Goal: Task Accomplishment & Management: Complete application form

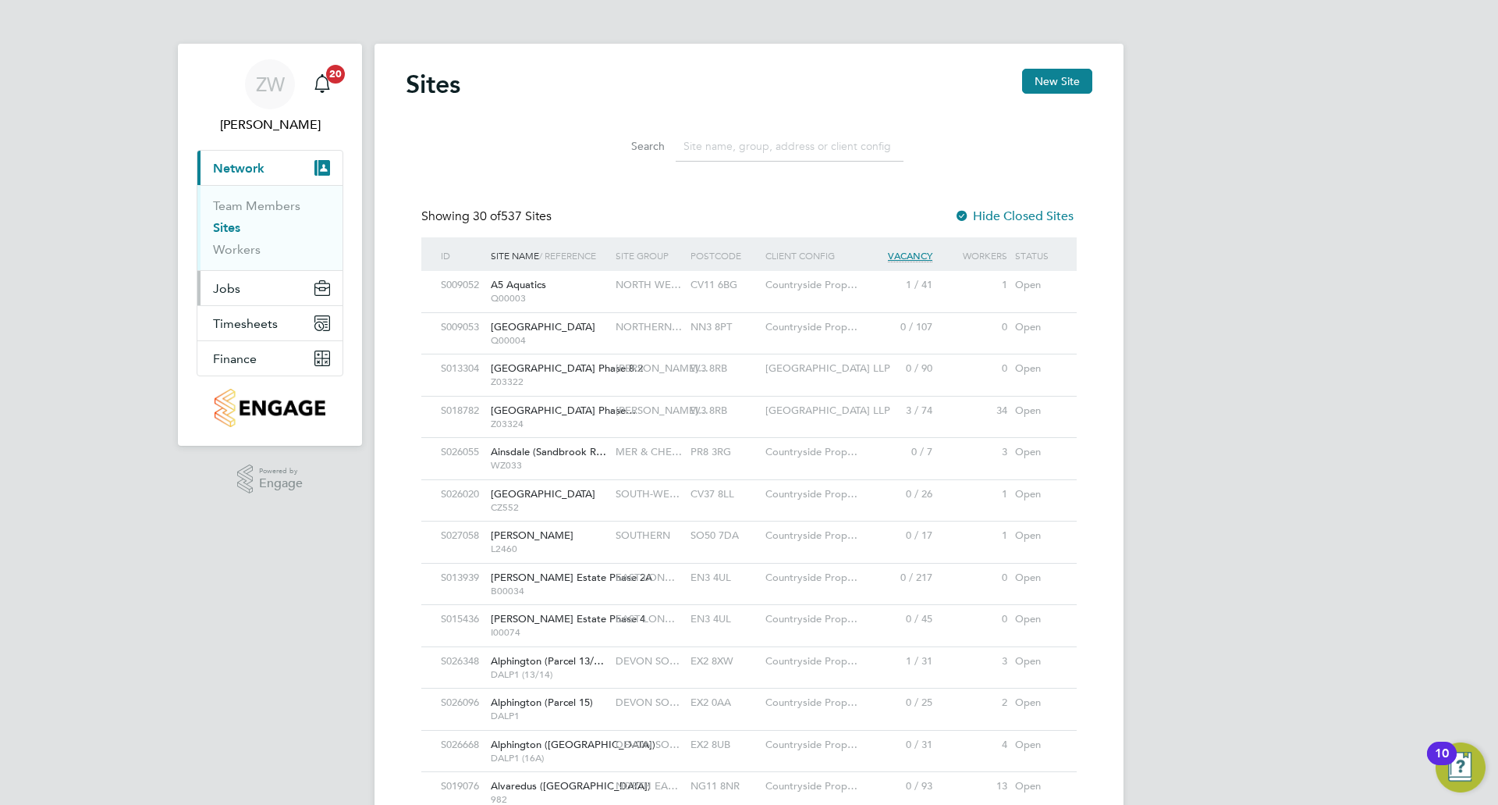
click at [237, 290] on span "Jobs" at bounding box center [226, 288] width 27 height 15
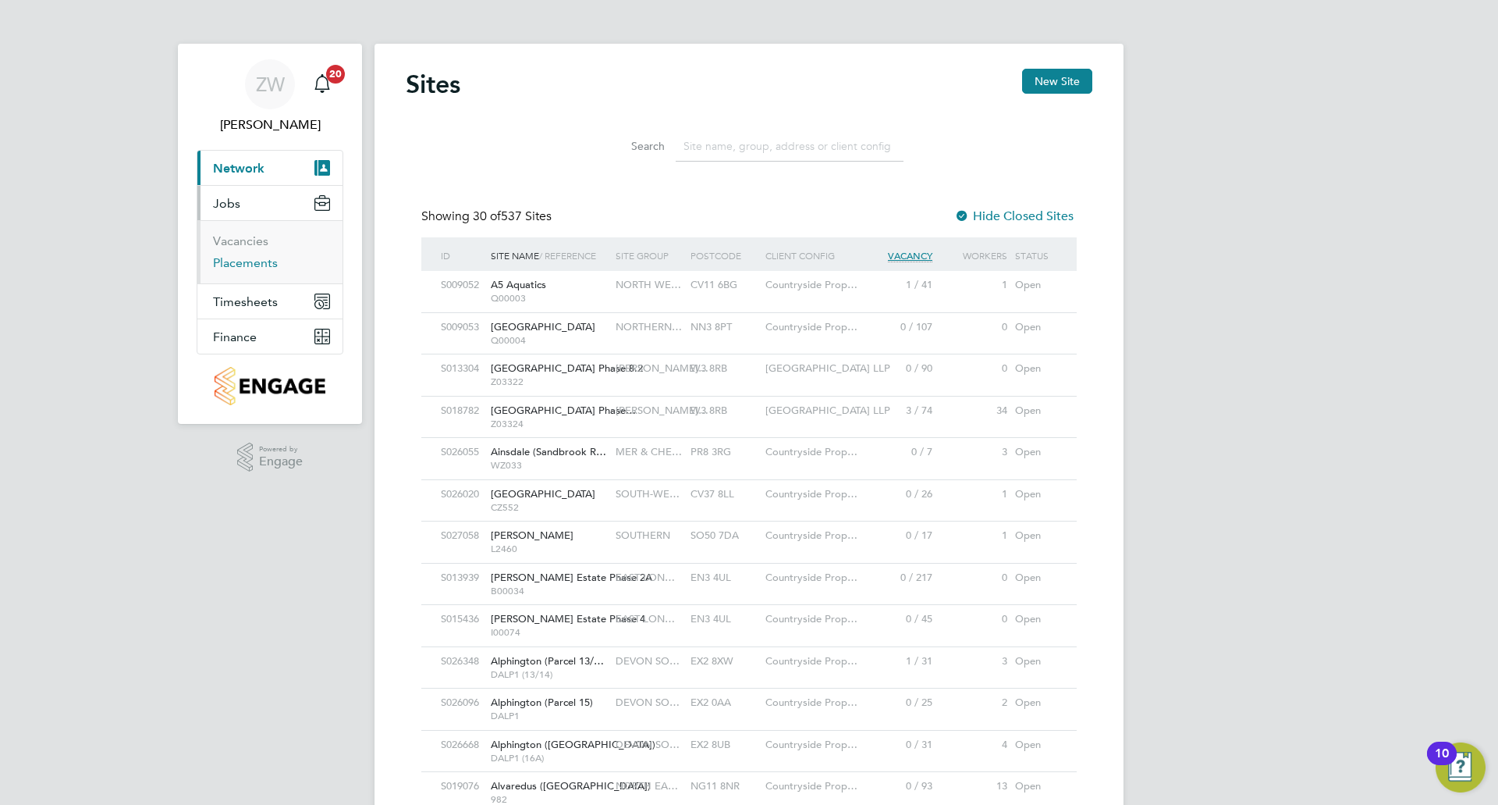
click at [247, 265] on link "Placements" at bounding box center [245, 262] width 65 height 15
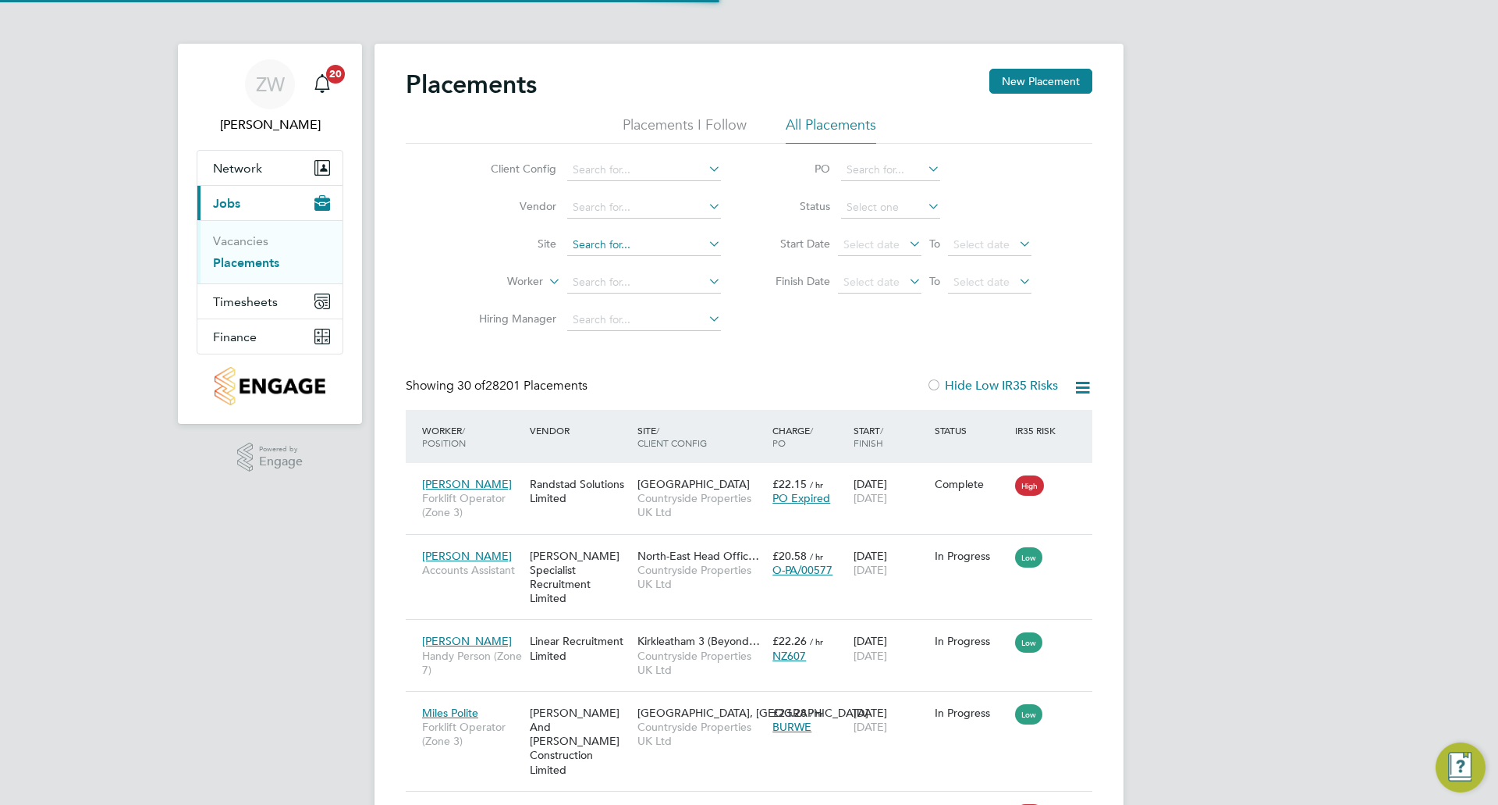
click at [635, 246] on input at bounding box center [644, 245] width 154 height 22
click at [705, 325] on li "Houn some Fields Basingstoke B1b" at bounding box center [673, 329] width 213 height 21
type input "Hounsome Fields Basingstoke B1b"
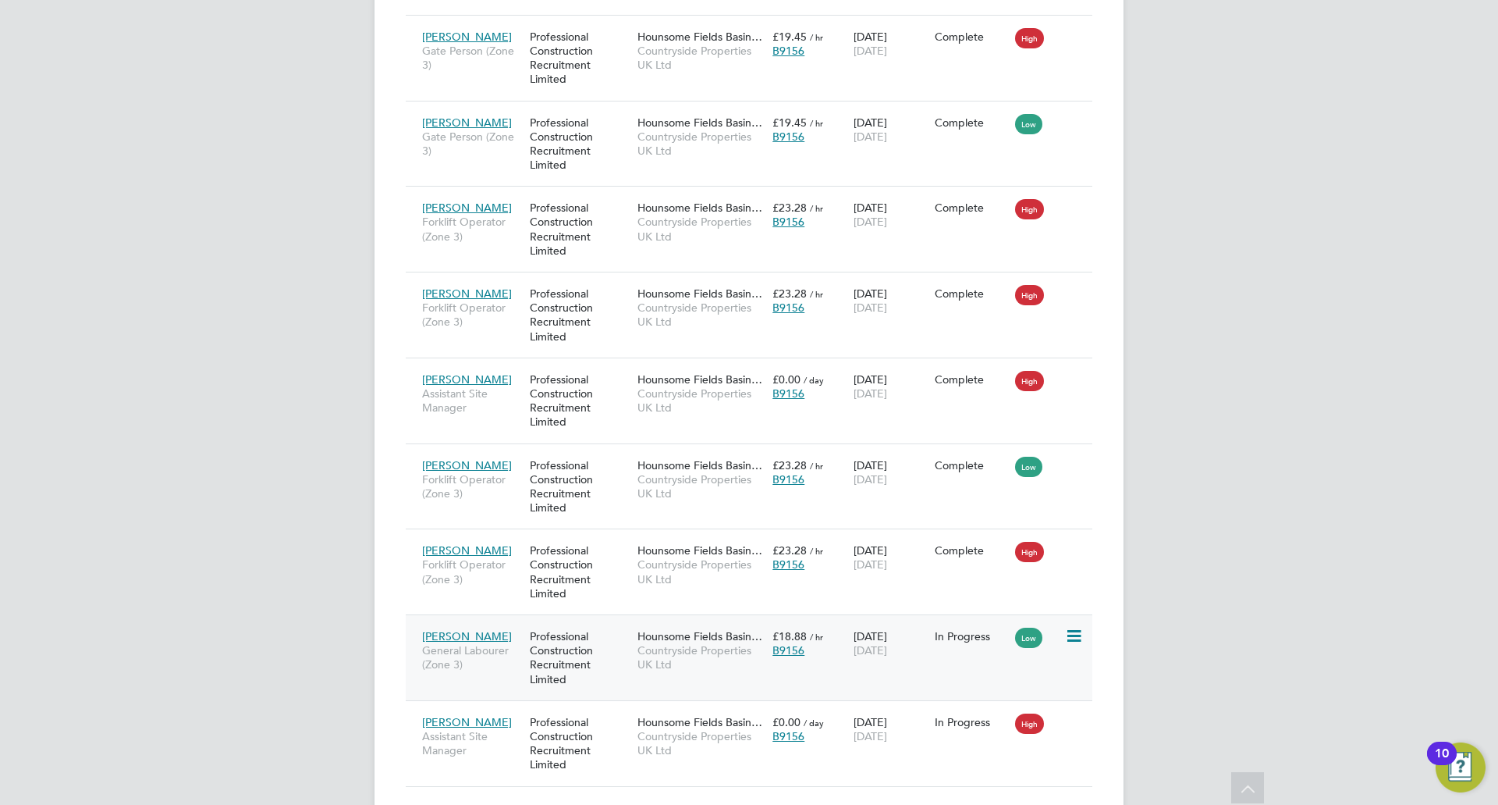
click at [873, 638] on div "01 Sep 2025 03 Oct 2025" at bounding box center [890, 643] width 81 height 44
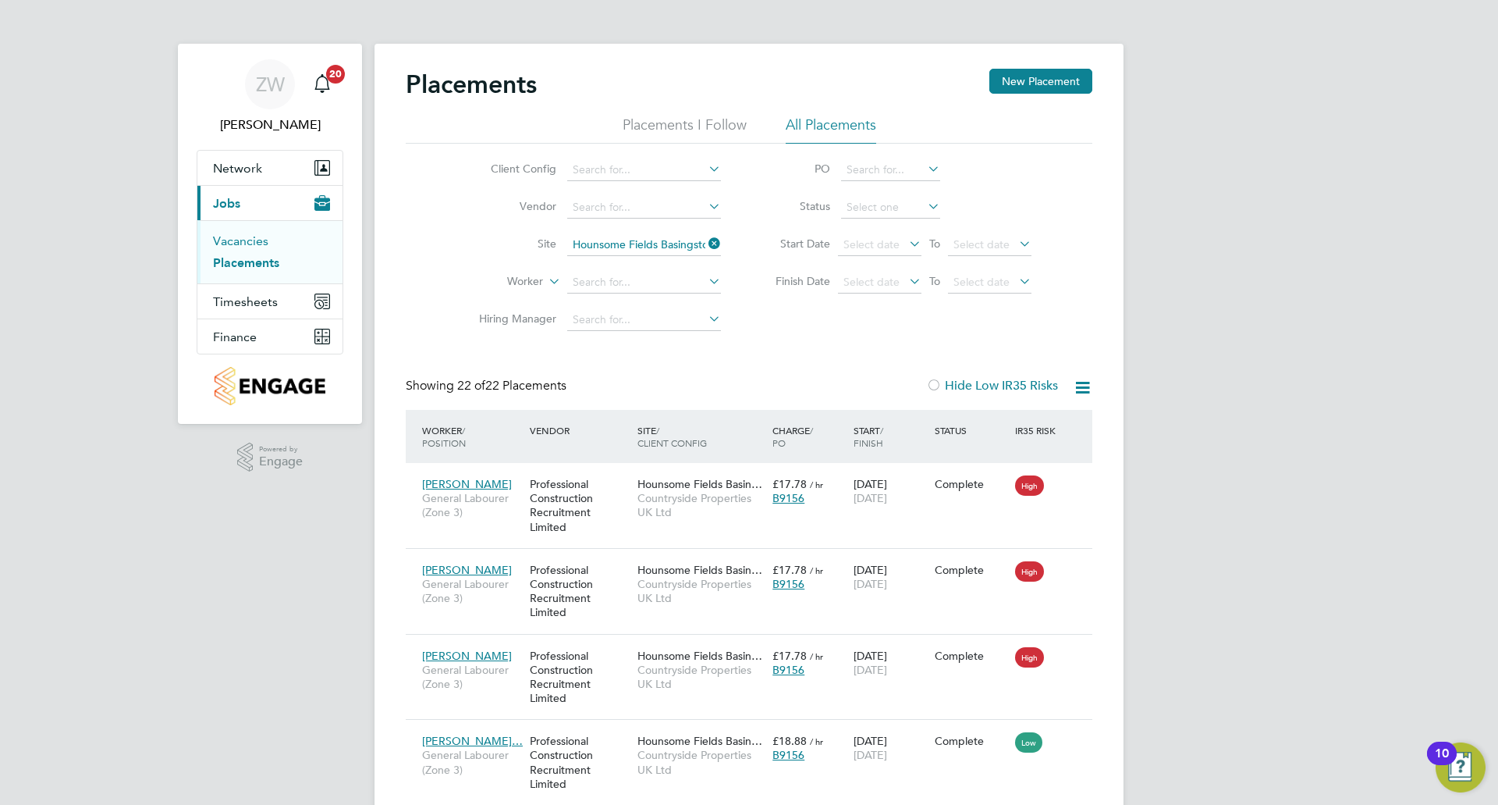
click at [245, 237] on link "Vacancies" at bounding box center [240, 240] width 55 height 15
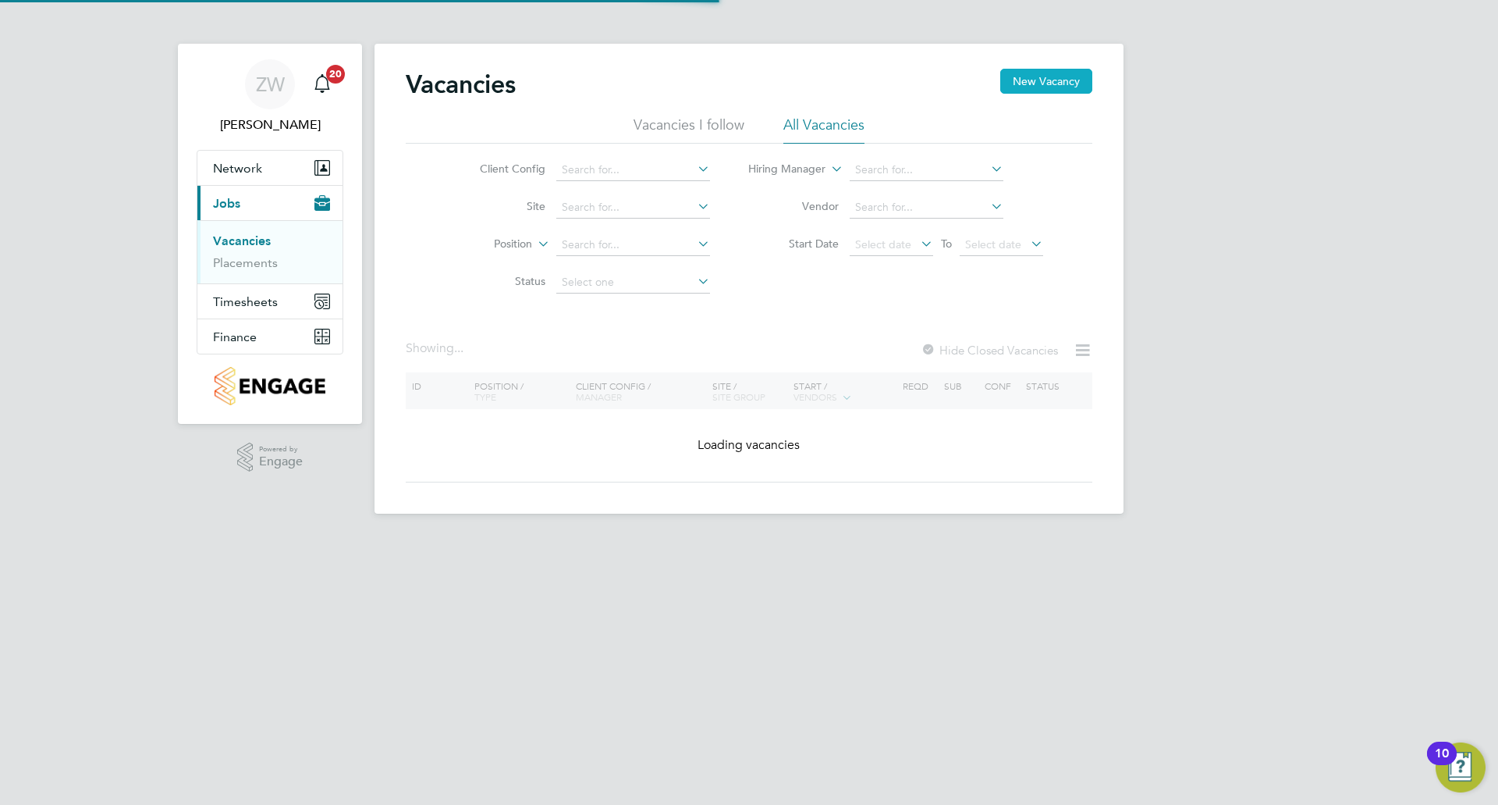
click at [1062, 76] on button "New Vacancy" at bounding box center [1046, 81] width 92 height 25
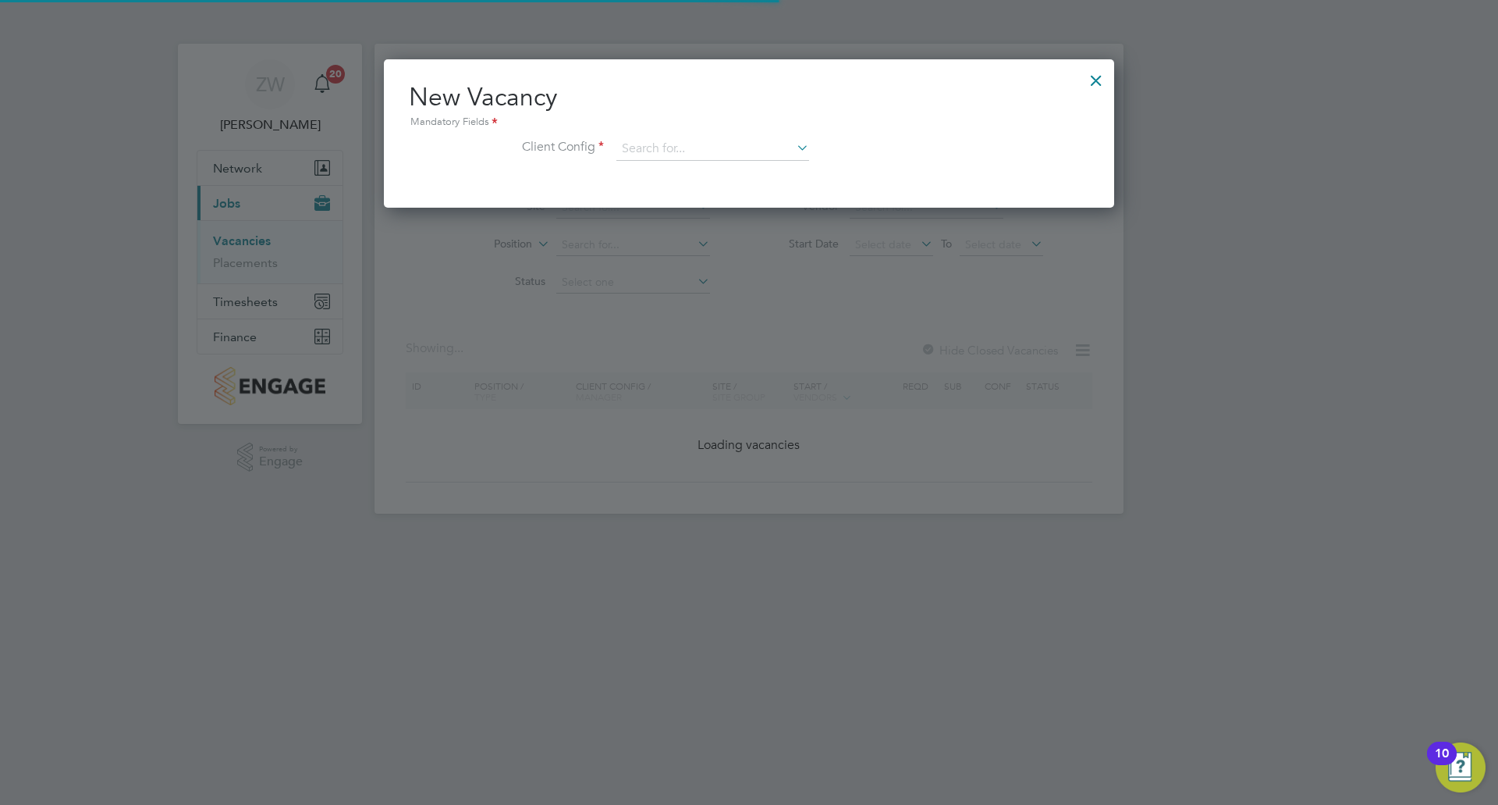
scroll to position [148, 731]
click at [713, 141] on input at bounding box center [712, 148] width 193 height 23
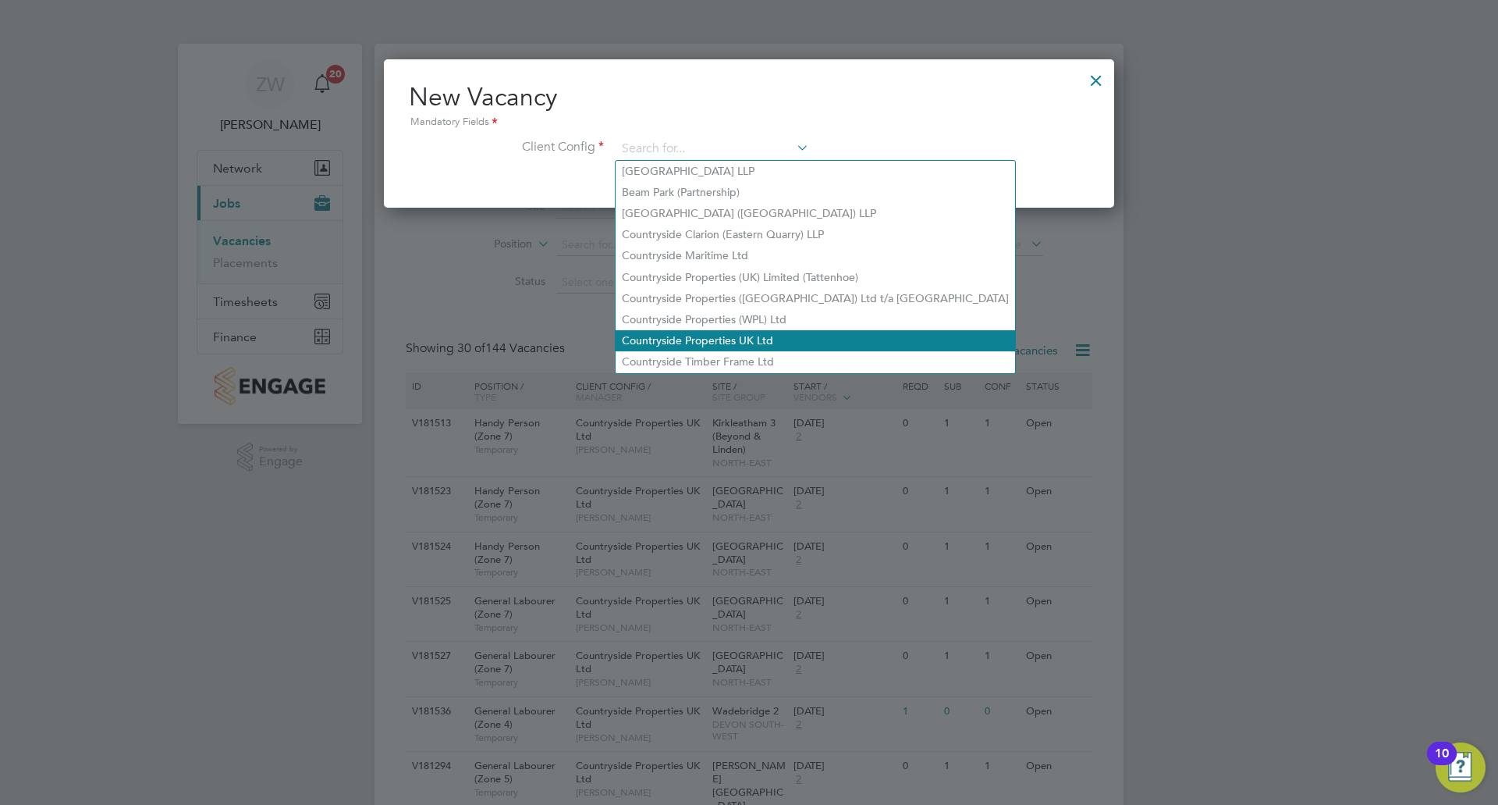
click at [783, 336] on li "Countryside Properties UK Ltd" at bounding box center [816, 340] width 400 height 21
type input "Countryside Properties UK Ltd"
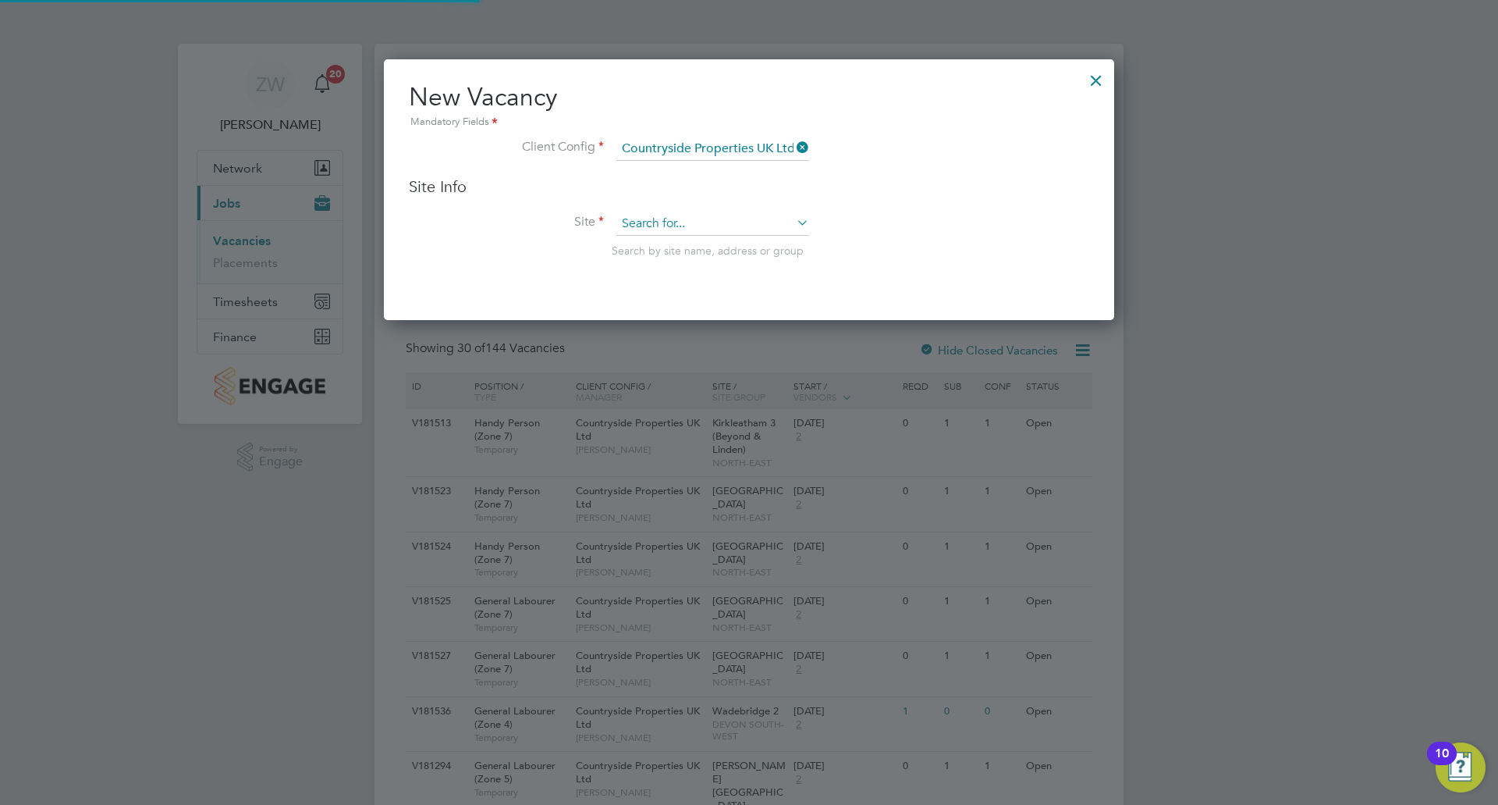
click at [664, 226] on input at bounding box center [712, 223] width 193 height 23
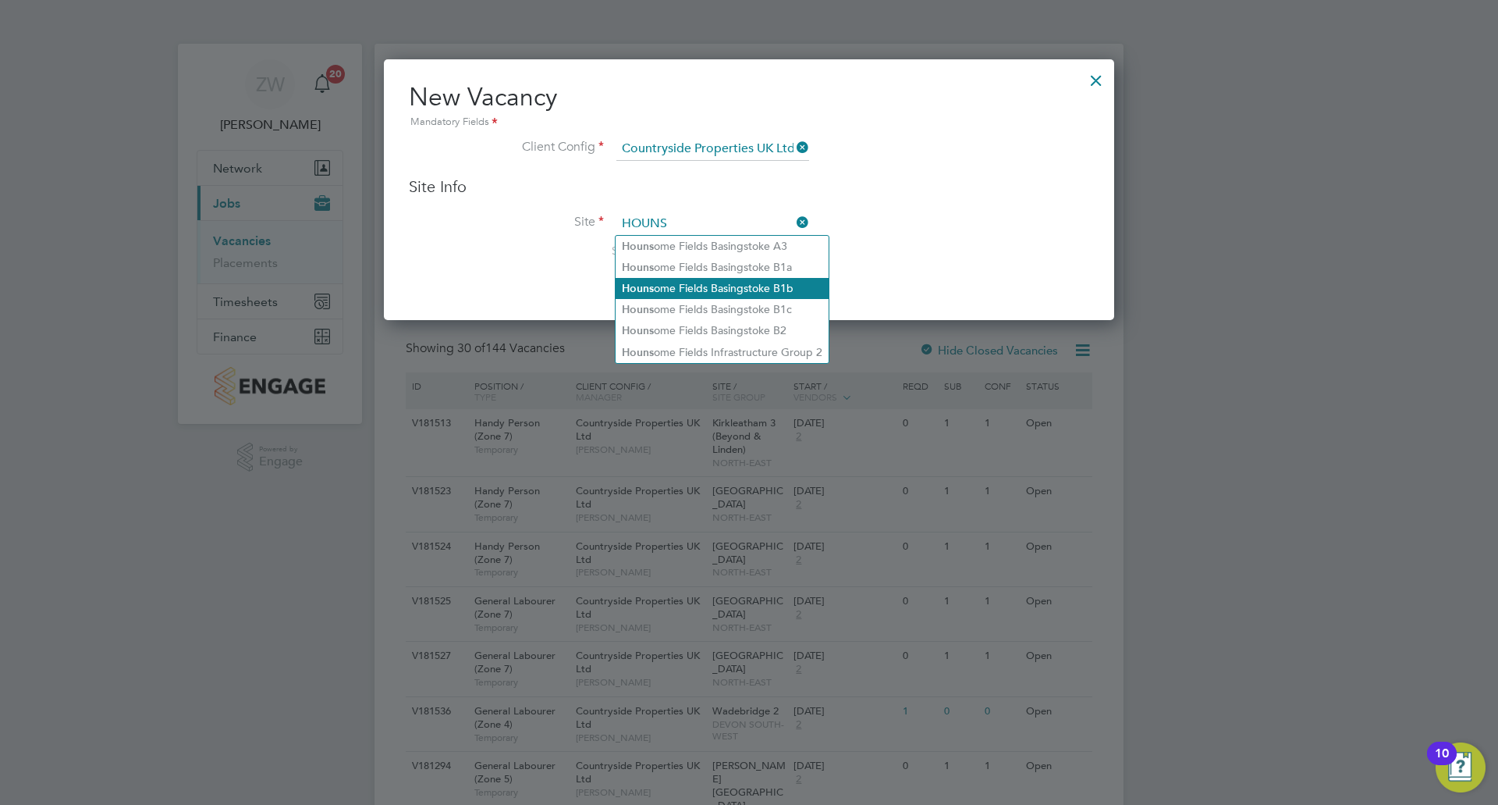
click at [771, 292] on li "Houns ome Fields Basingstoke B1b" at bounding box center [722, 288] width 213 height 21
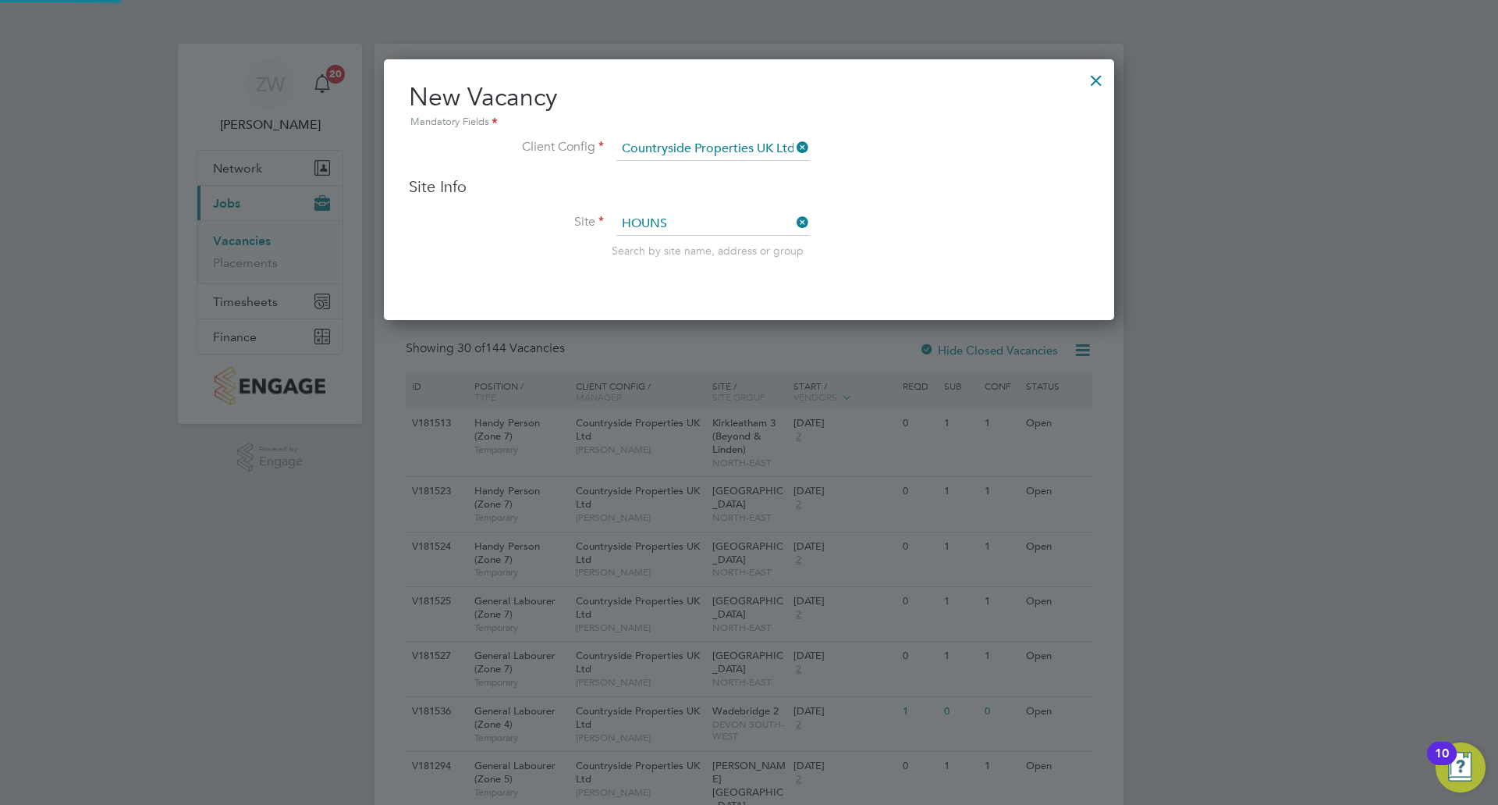
type input "Hounsome Fields Basingstoke B1b"
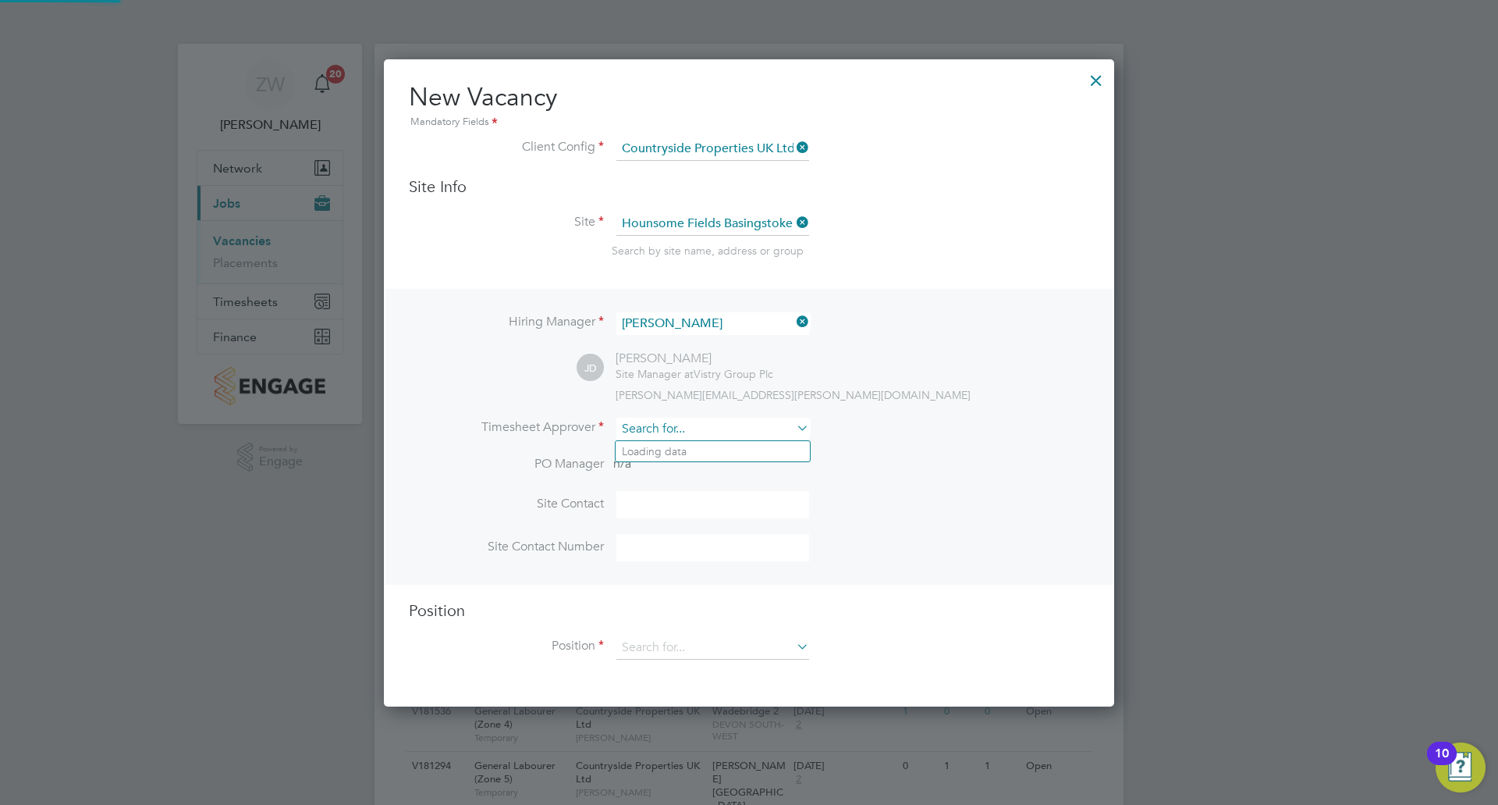
click at [672, 425] on input at bounding box center [712, 428] width 193 height 23
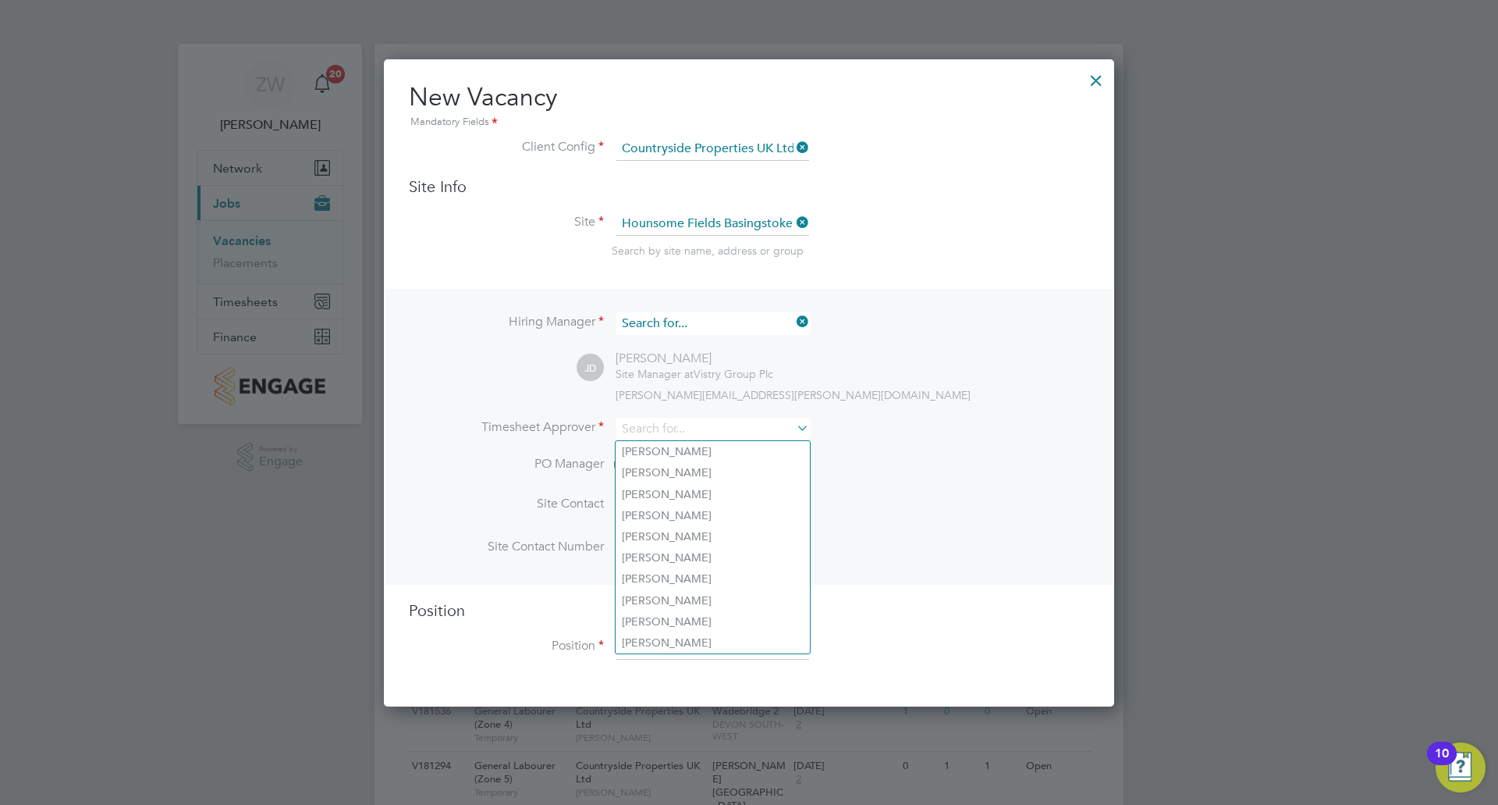
scroll to position [581, 731]
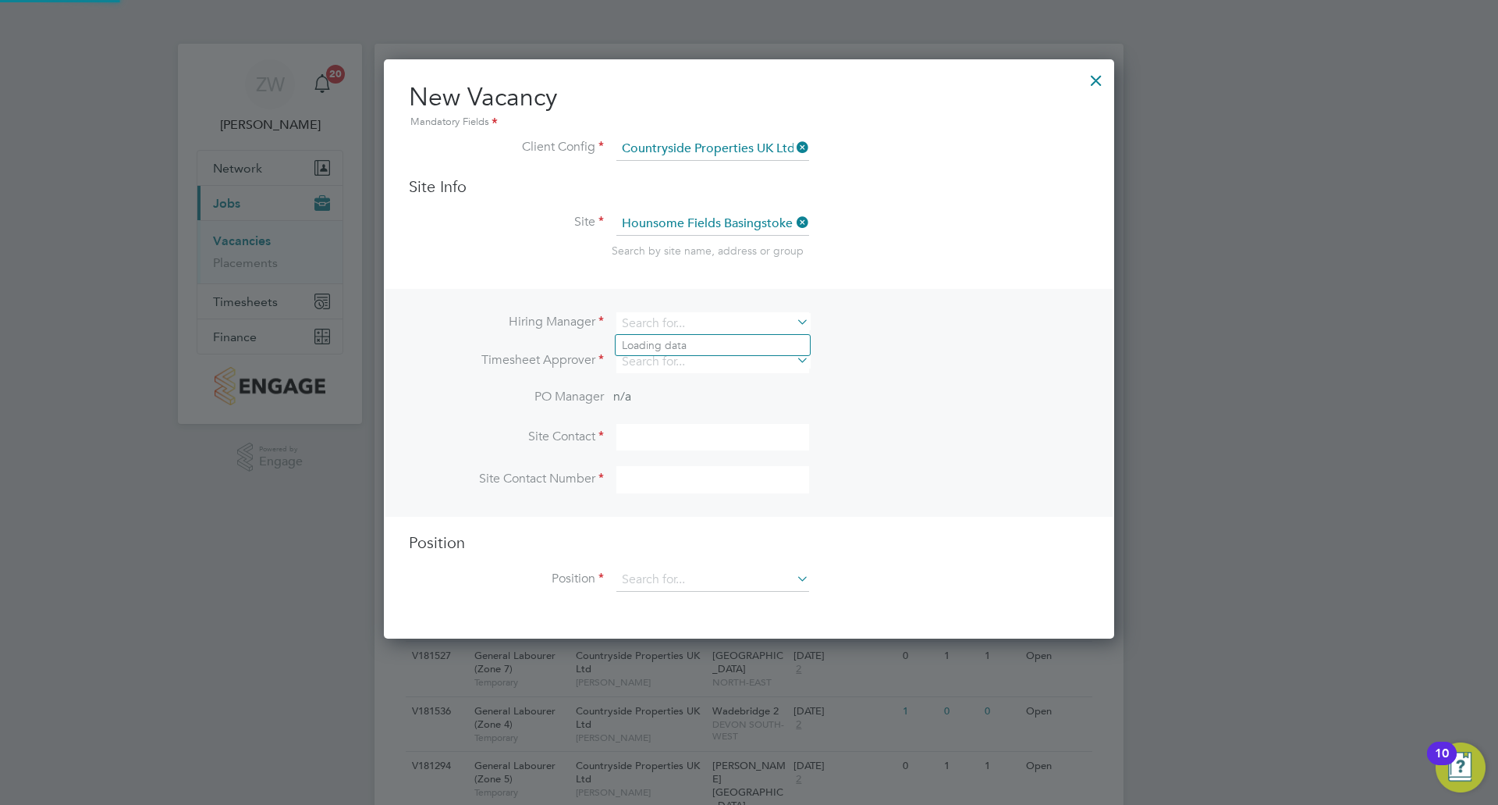
drag, startPoint x: 721, startPoint y: 327, endPoint x: 616, endPoint y: 324, distance: 105.4
click at [616, 324] on li "Hiring Manager" at bounding box center [749, 331] width 680 height 38
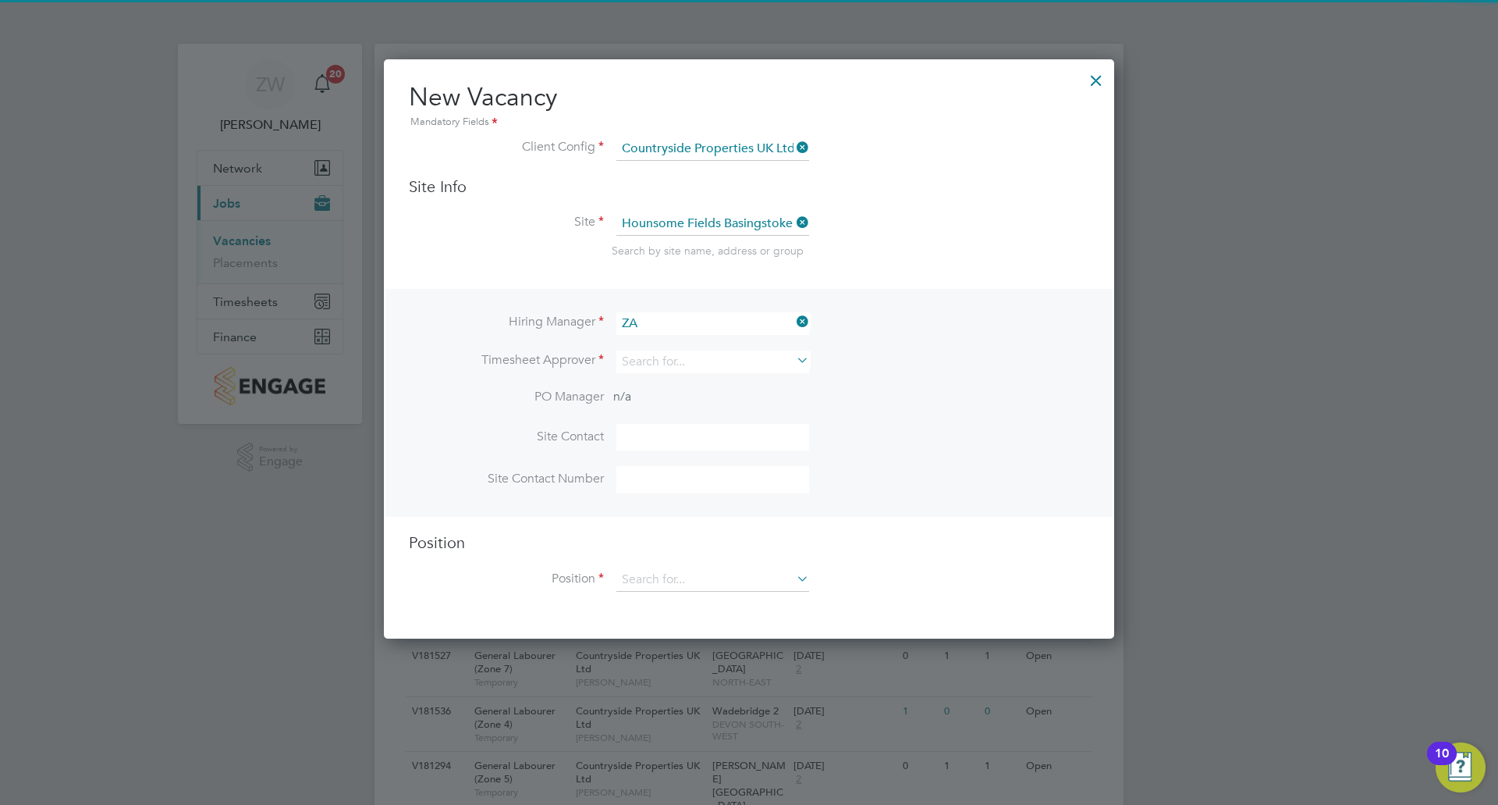
click at [688, 346] on li "Za ne Wickens" at bounding box center [713, 345] width 194 height 21
type input "[PERSON_NAME]"
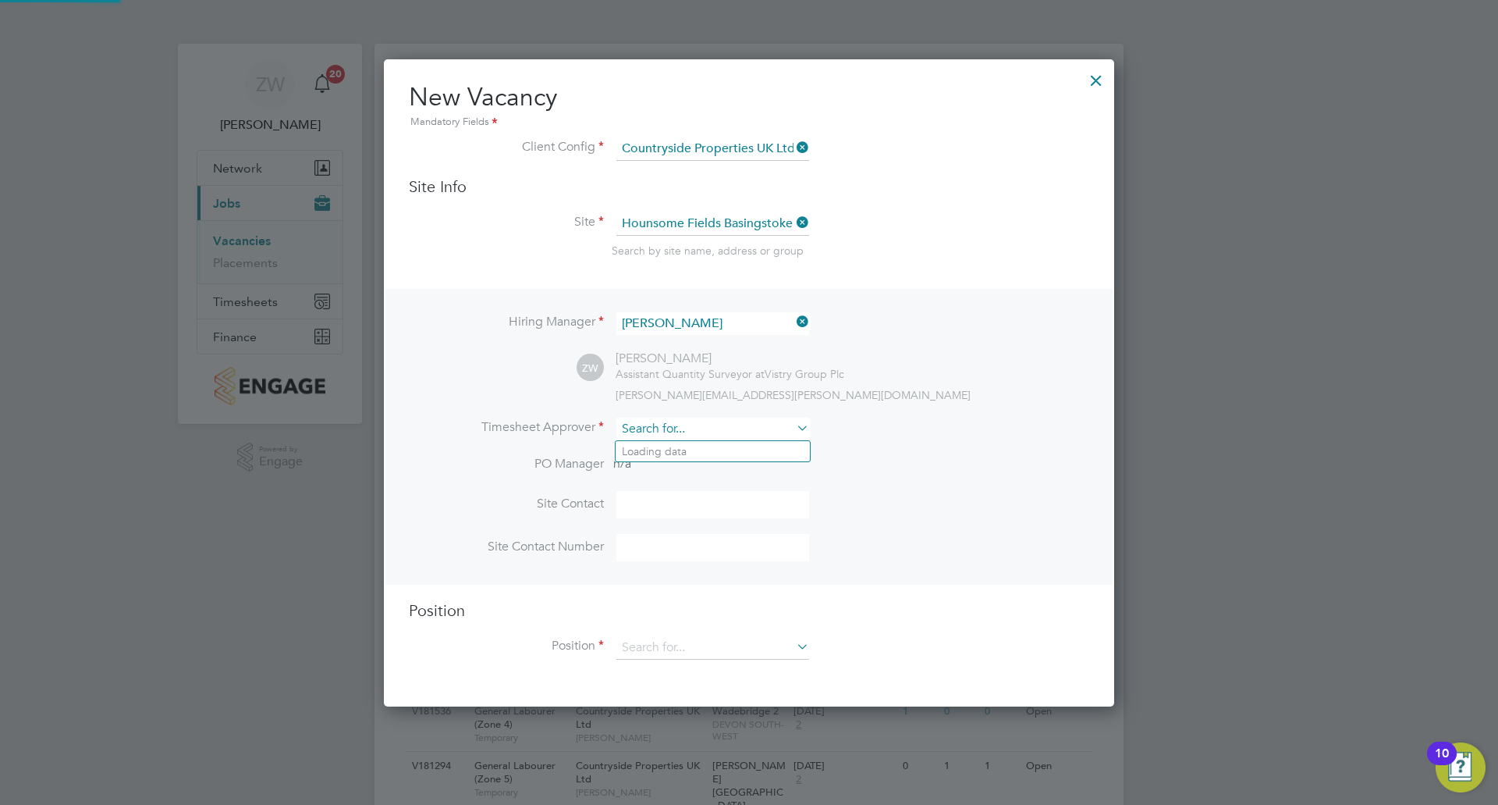
click at [657, 428] on input at bounding box center [712, 428] width 193 height 23
type input "W"
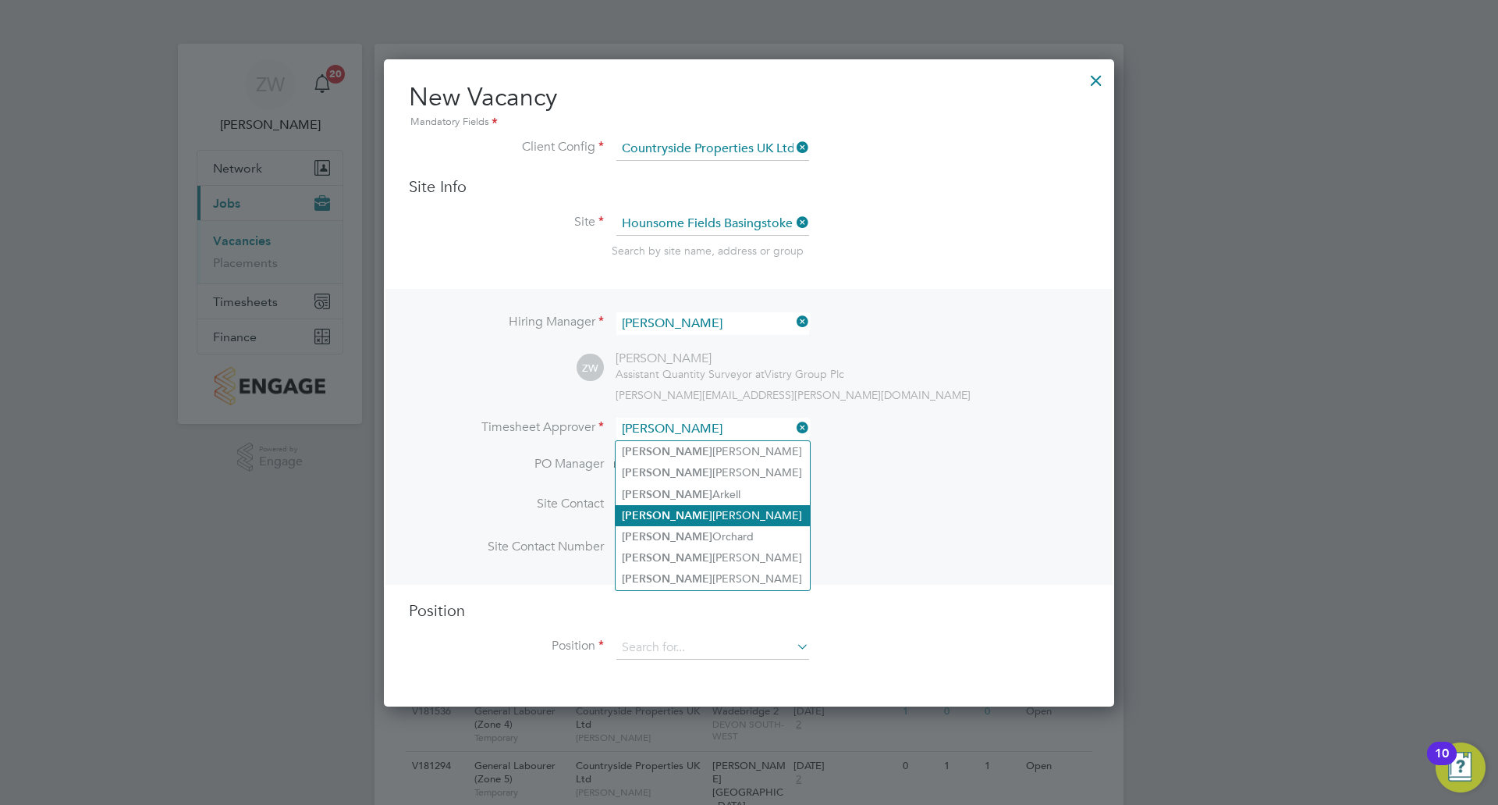
click at [690, 513] on li "Wayne Harris" at bounding box center [713, 515] width 194 height 21
type input "Wayne Harris"
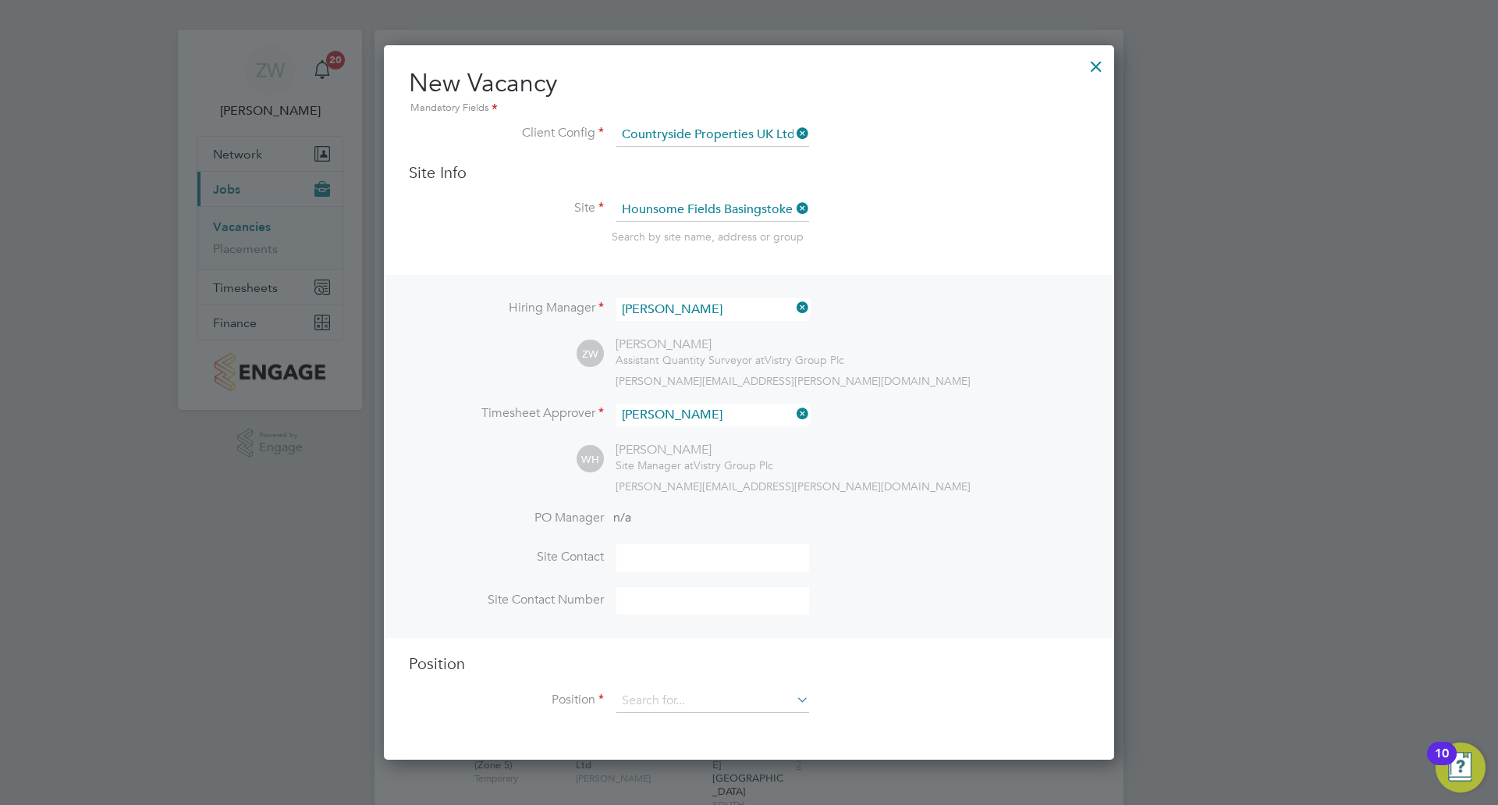
scroll to position [0, 0]
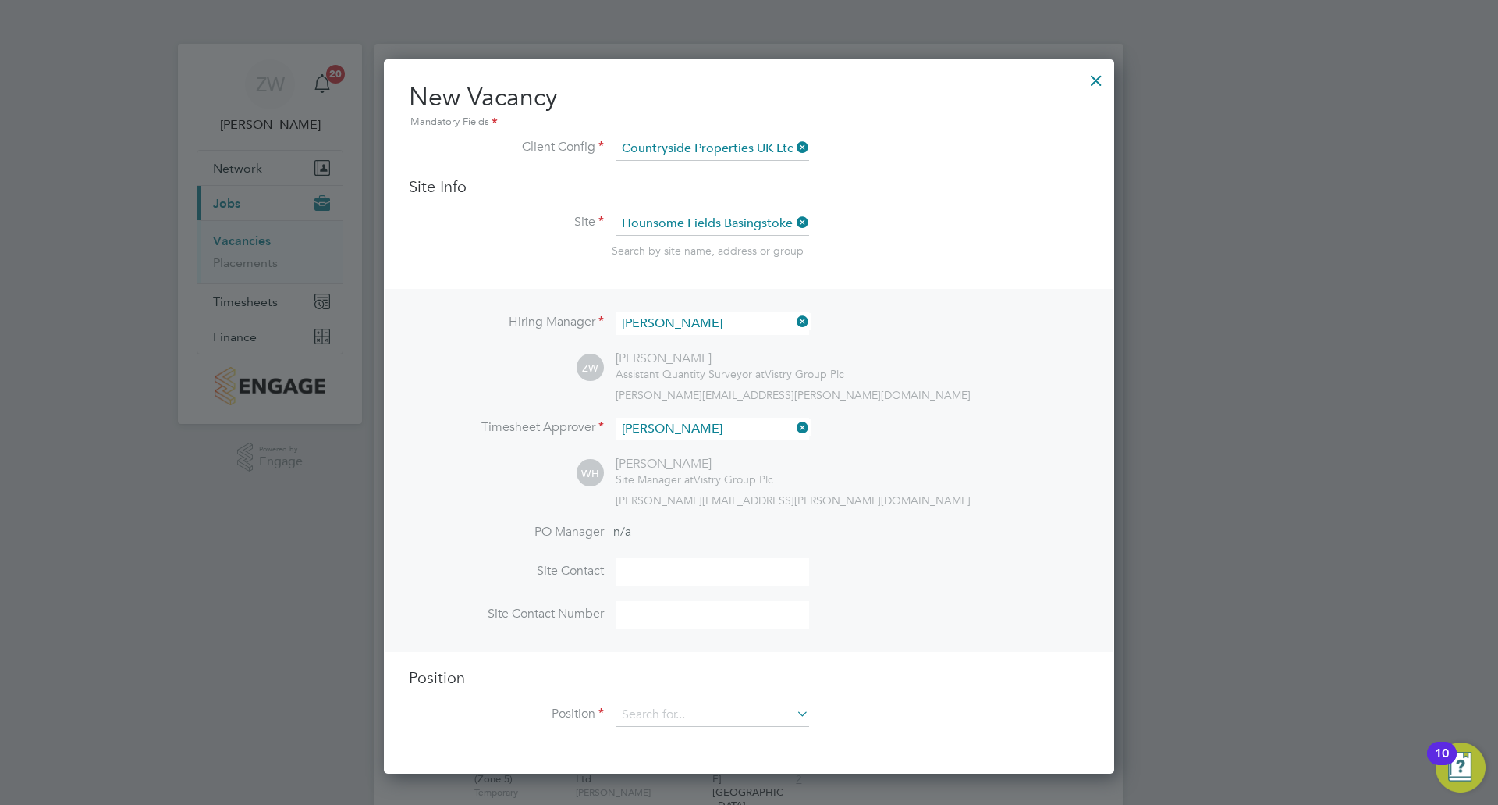
click at [671, 584] on input at bounding box center [712, 571] width 193 height 27
type input "Wayne Harris"
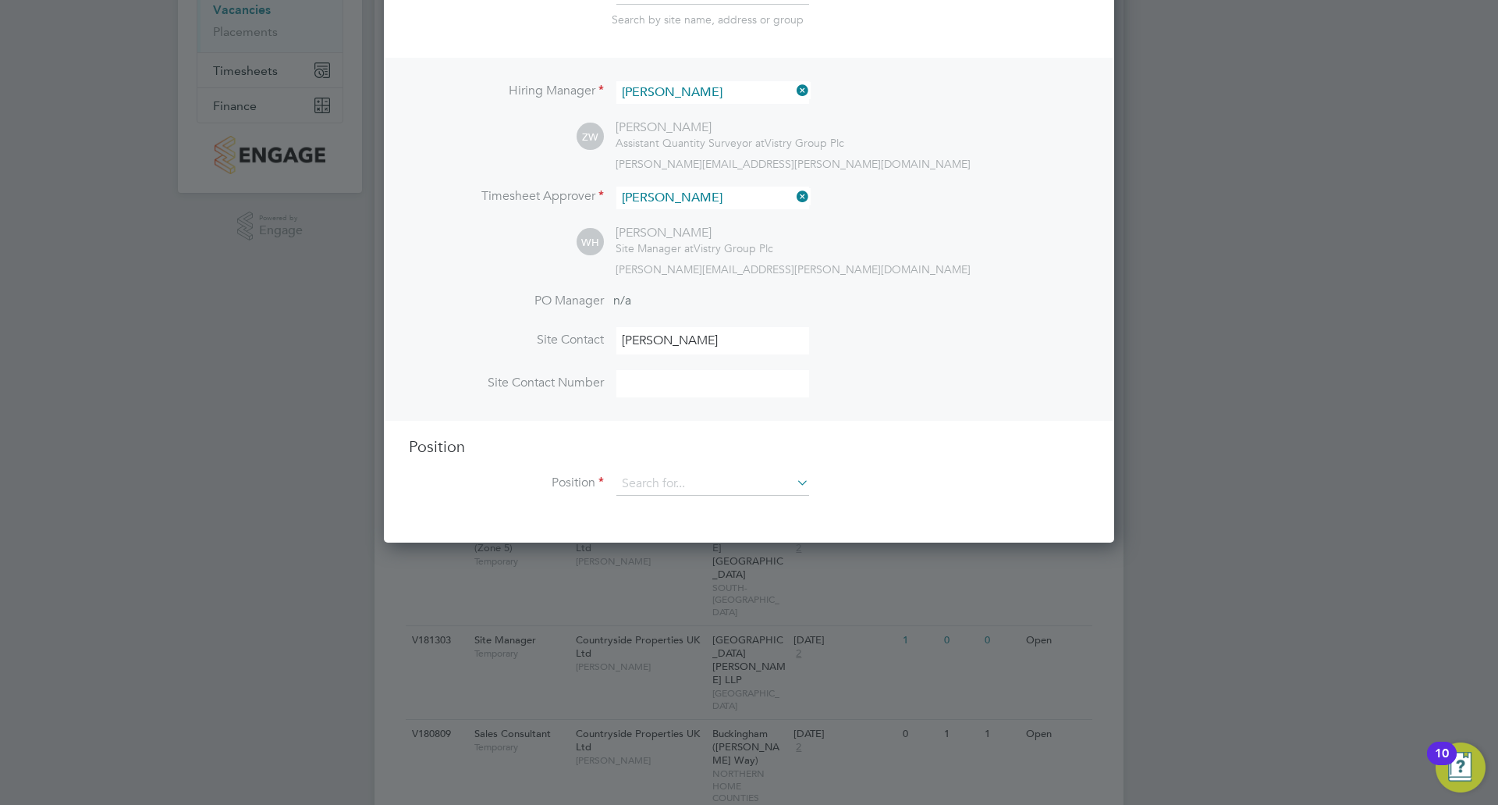
scroll to position [234, 0]
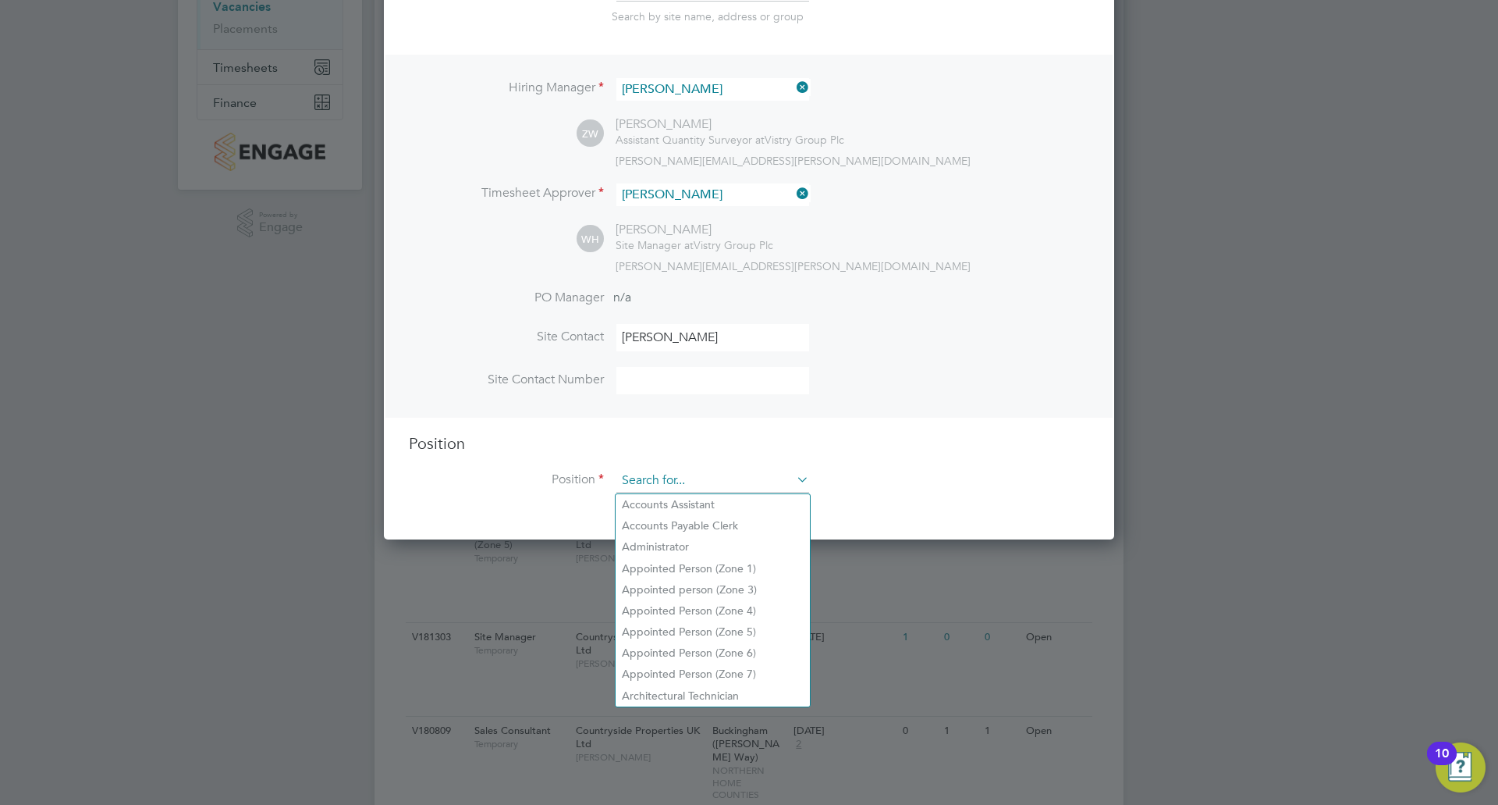
click at [710, 479] on input at bounding box center [712, 480] width 193 height 23
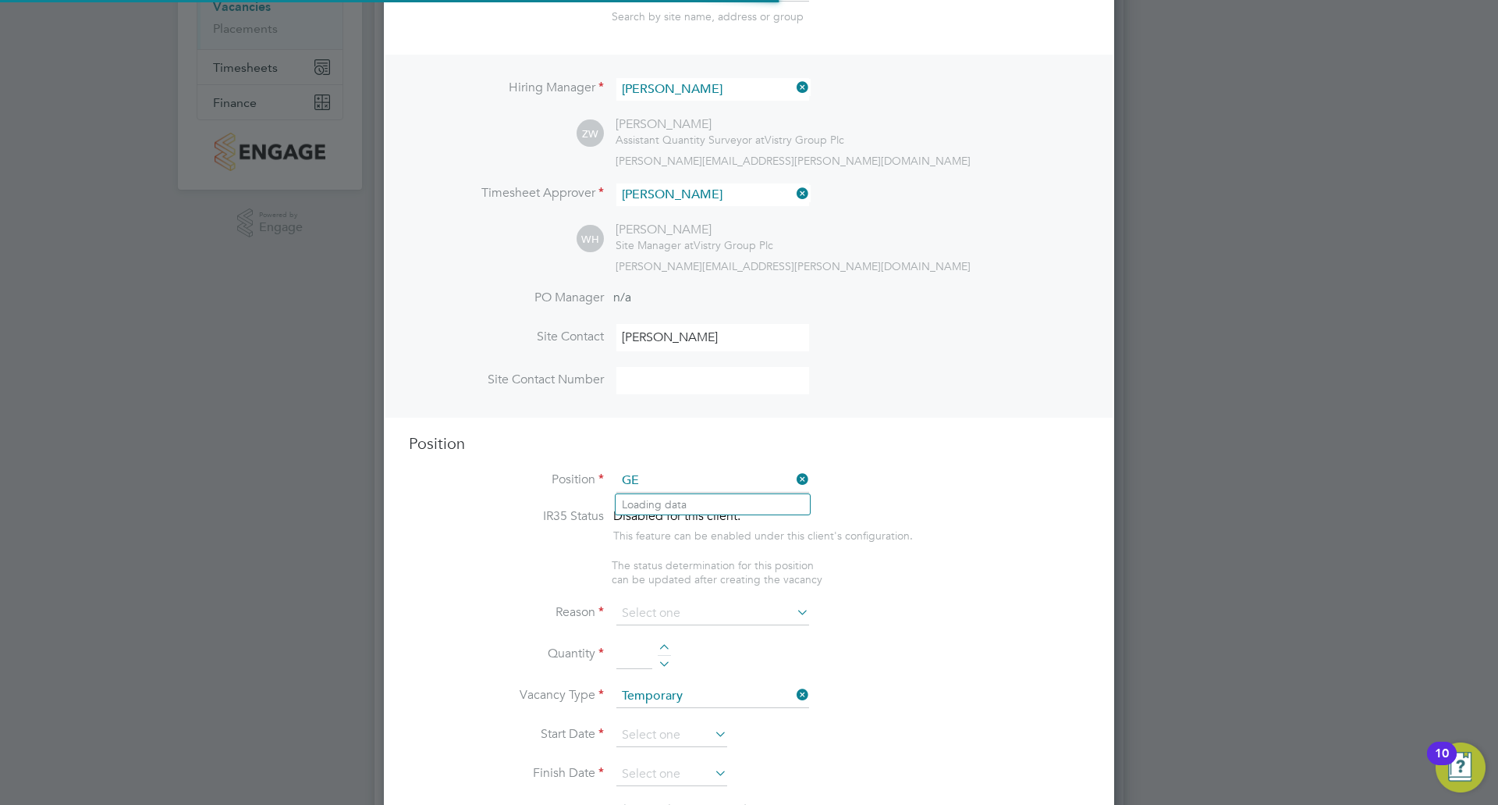
scroll to position [2243, 731]
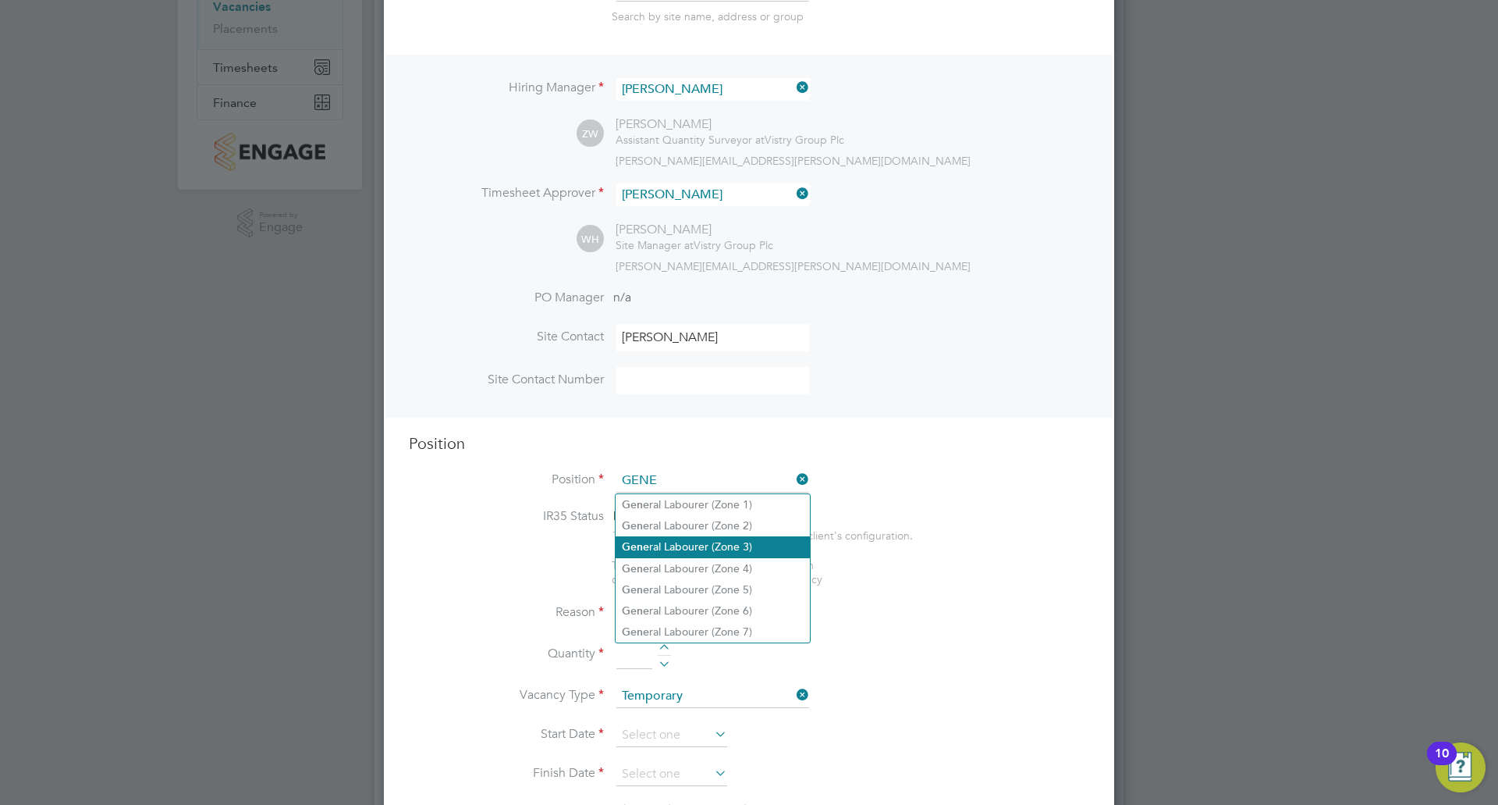
click at [734, 545] on li "Gene ral Labourer (Zone 3)" at bounding box center [713, 546] width 194 height 21
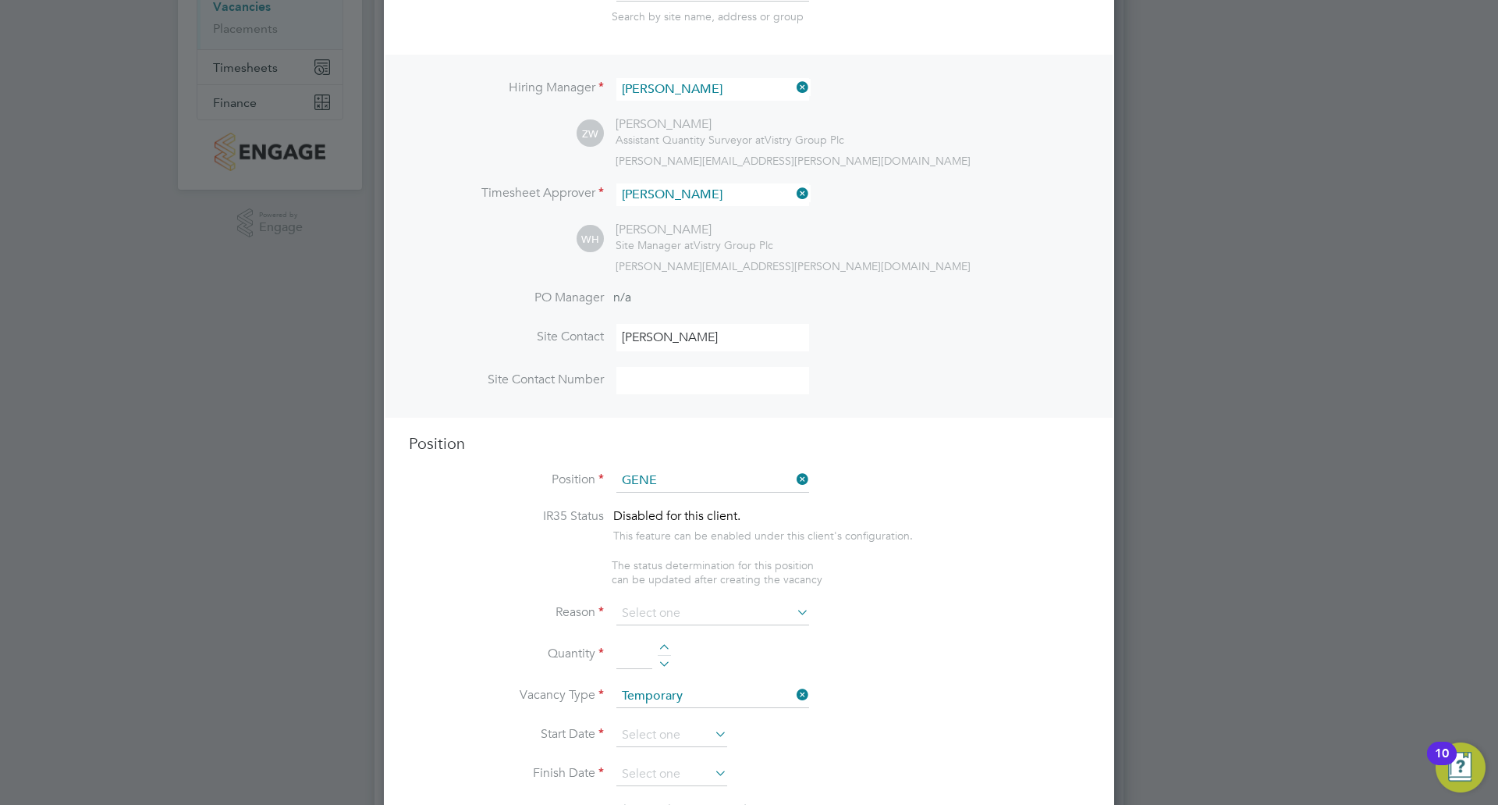
type input "General Labourer (Zone 3)"
type textarea "- General labouring duties - Supporting the trades on site - Moving materials a…"
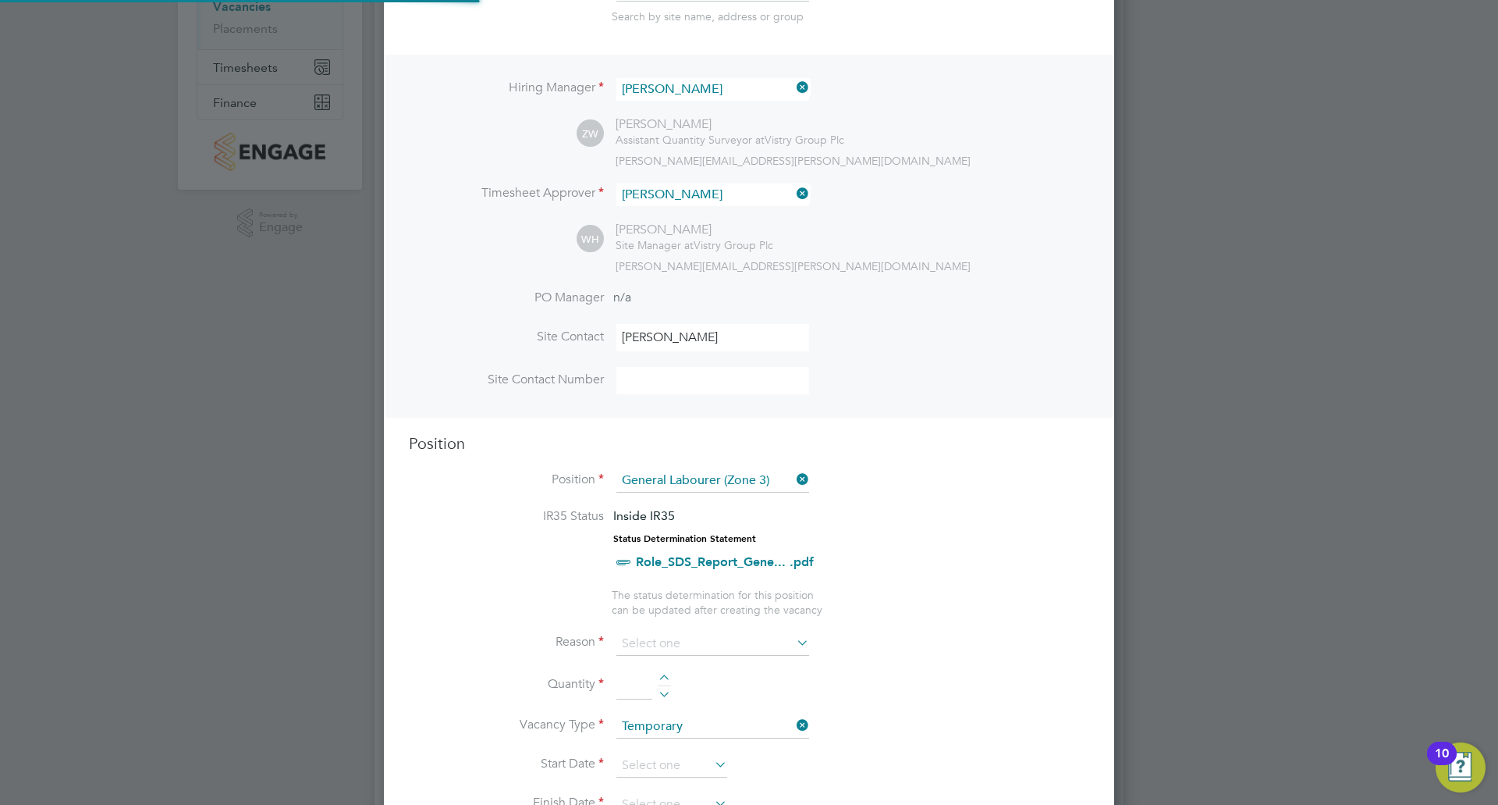
scroll to position [8, 8]
click at [892, 563] on li "IR35 Status Inside IR35 Status Determination Statement Role_SDS_Report_Gene... …" at bounding box center [749, 548] width 680 height 80
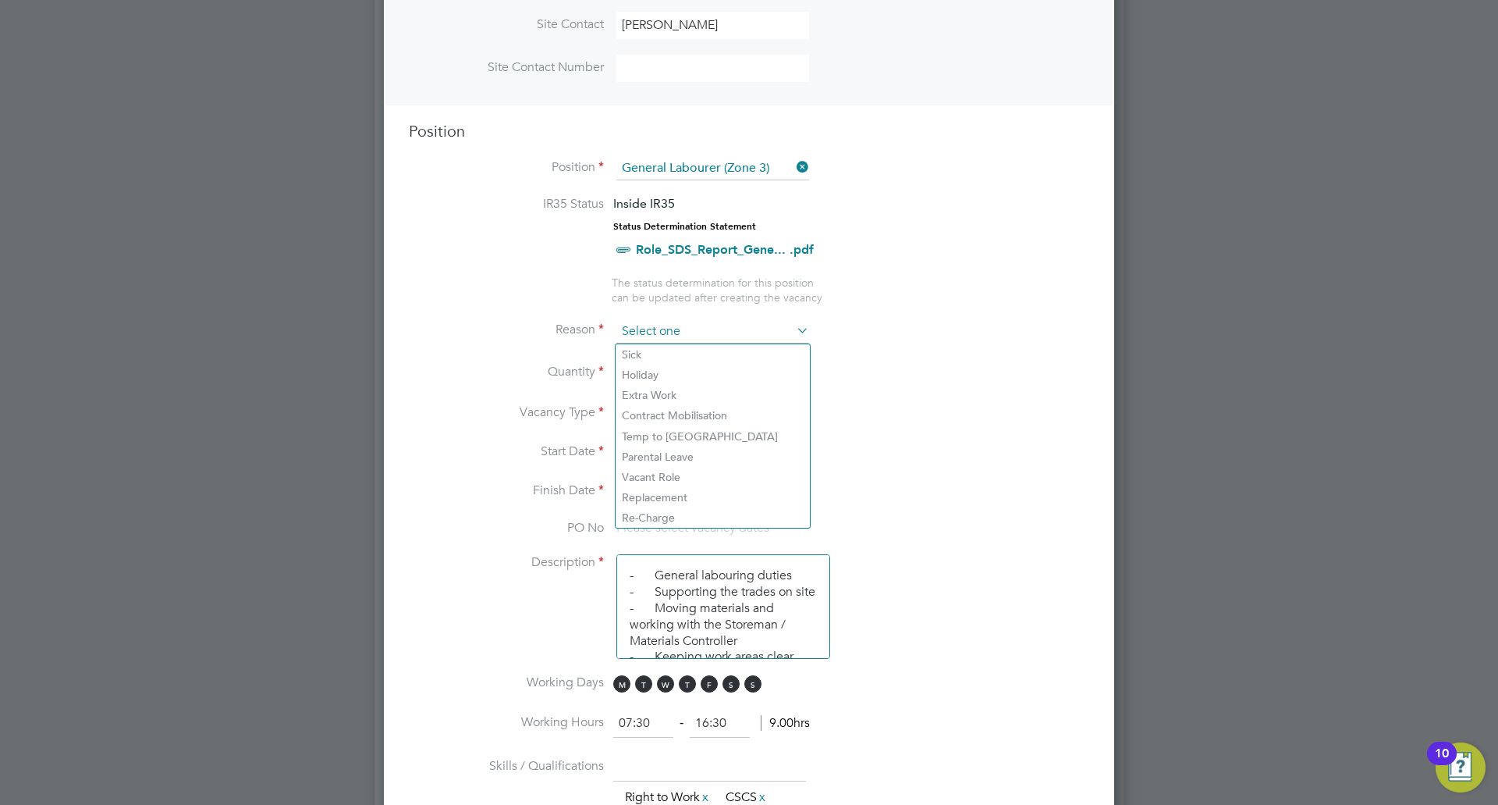
click at [670, 331] on input at bounding box center [712, 331] width 193 height 23
click at [692, 495] on li "Replacement" at bounding box center [713, 497] width 194 height 20
type input "Replacement"
click at [663, 369] on div at bounding box center [664, 367] width 13 height 11
type input "1"
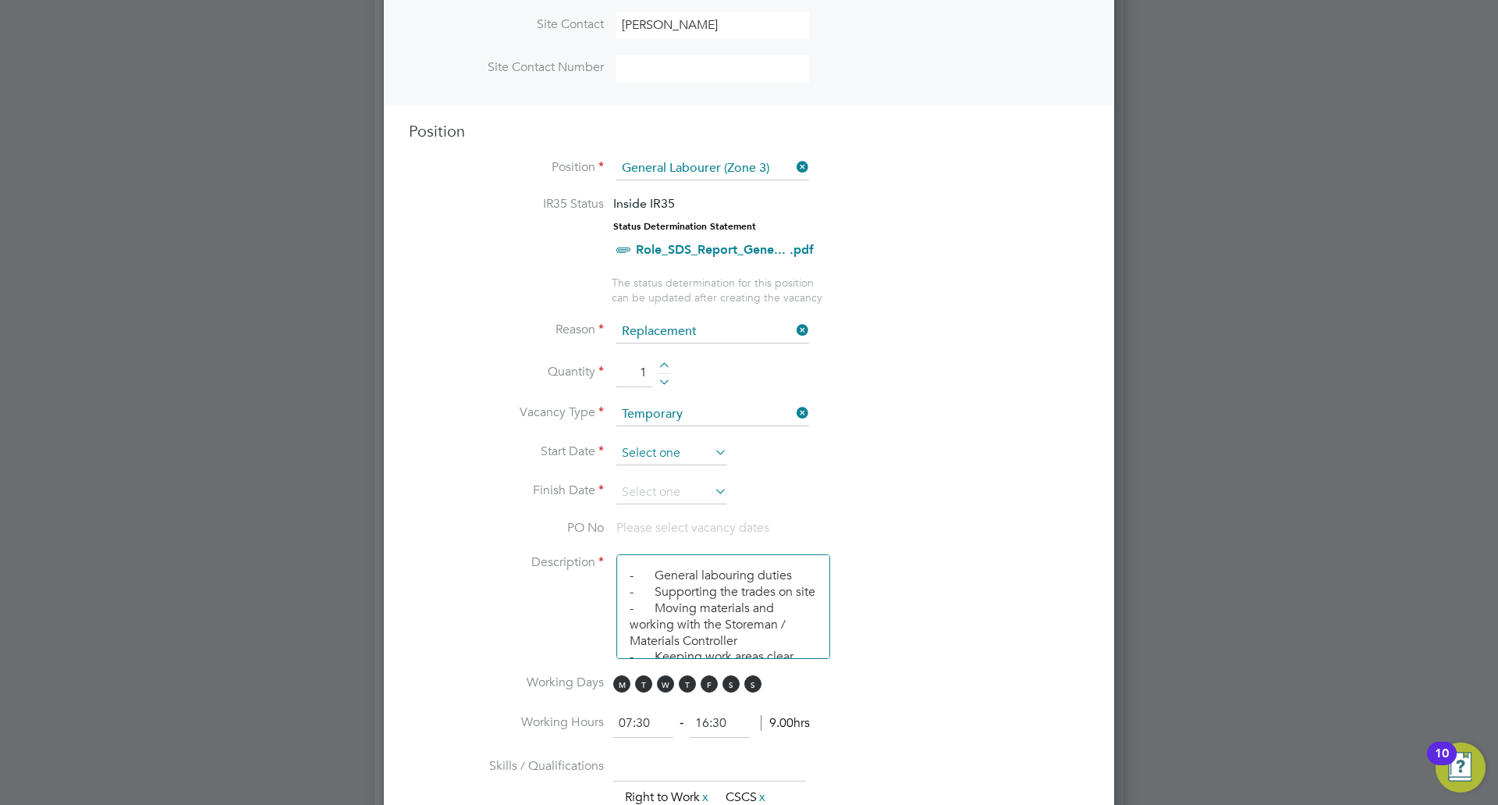
click at [699, 453] on input at bounding box center [671, 453] width 111 height 23
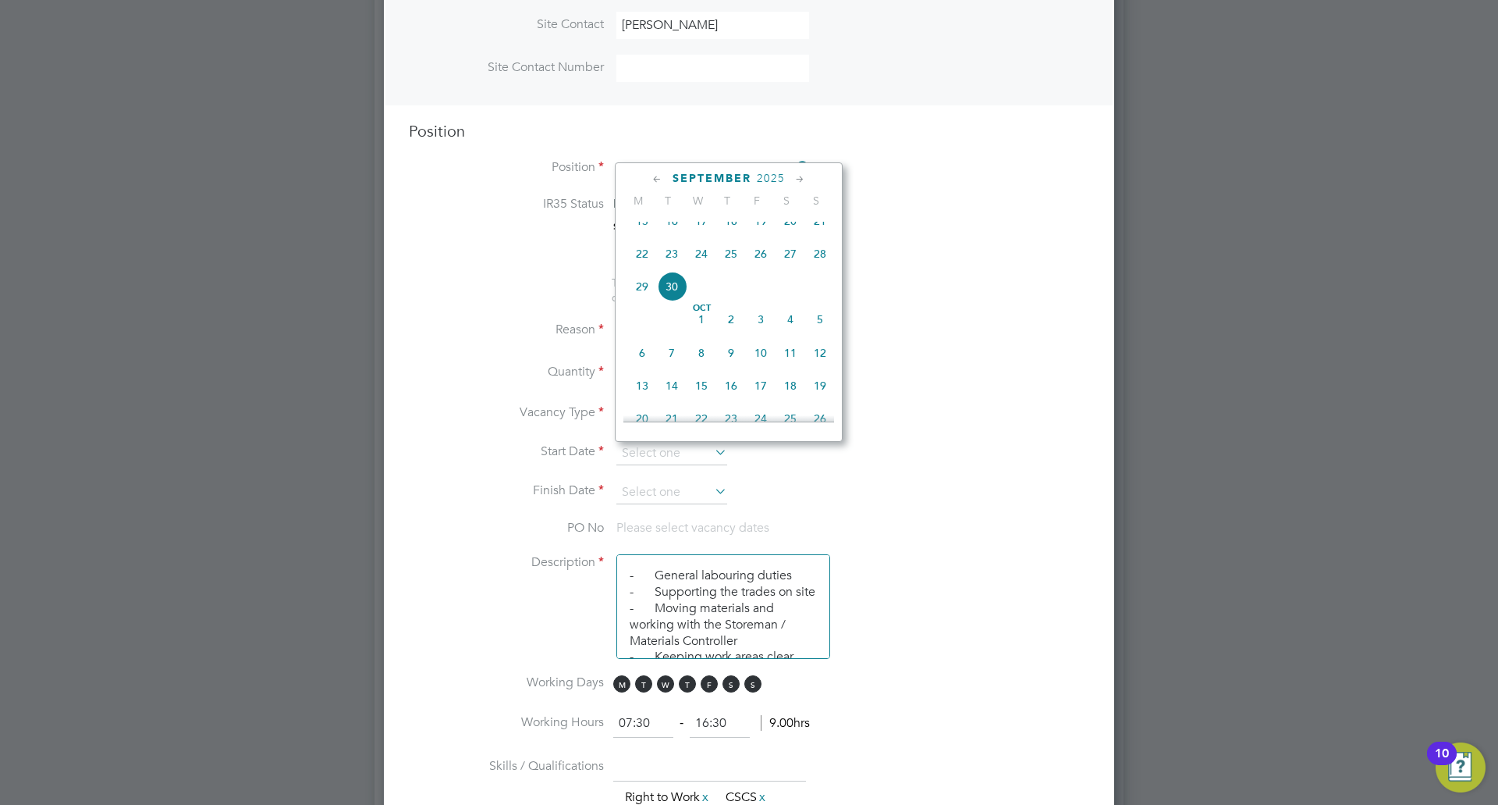
click at [646, 301] on span "29" at bounding box center [642, 287] width 30 height 30
type input "29 Sep 2025"
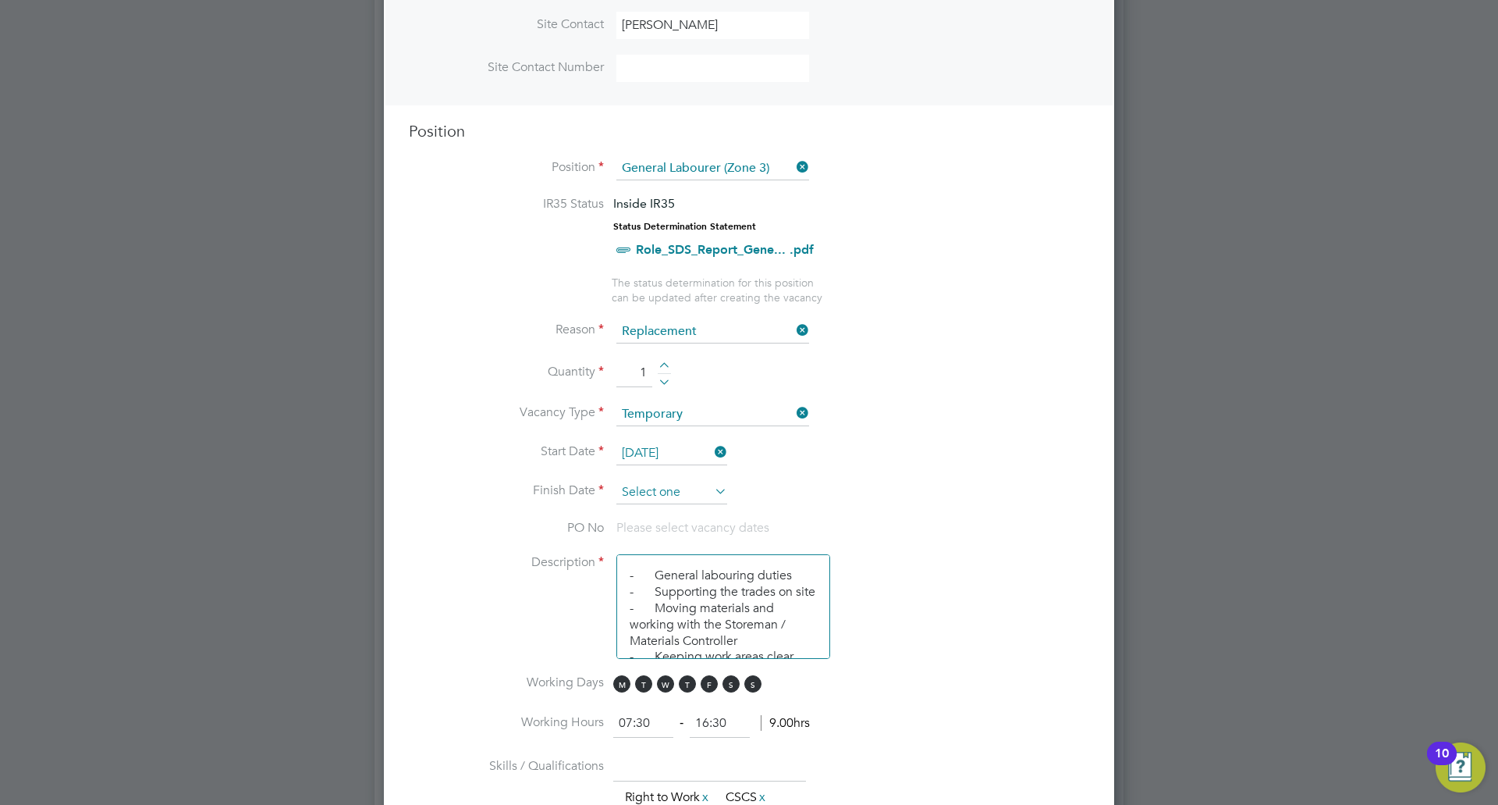
click at [702, 492] on input at bounding box center [671, 492] width 111 height 23
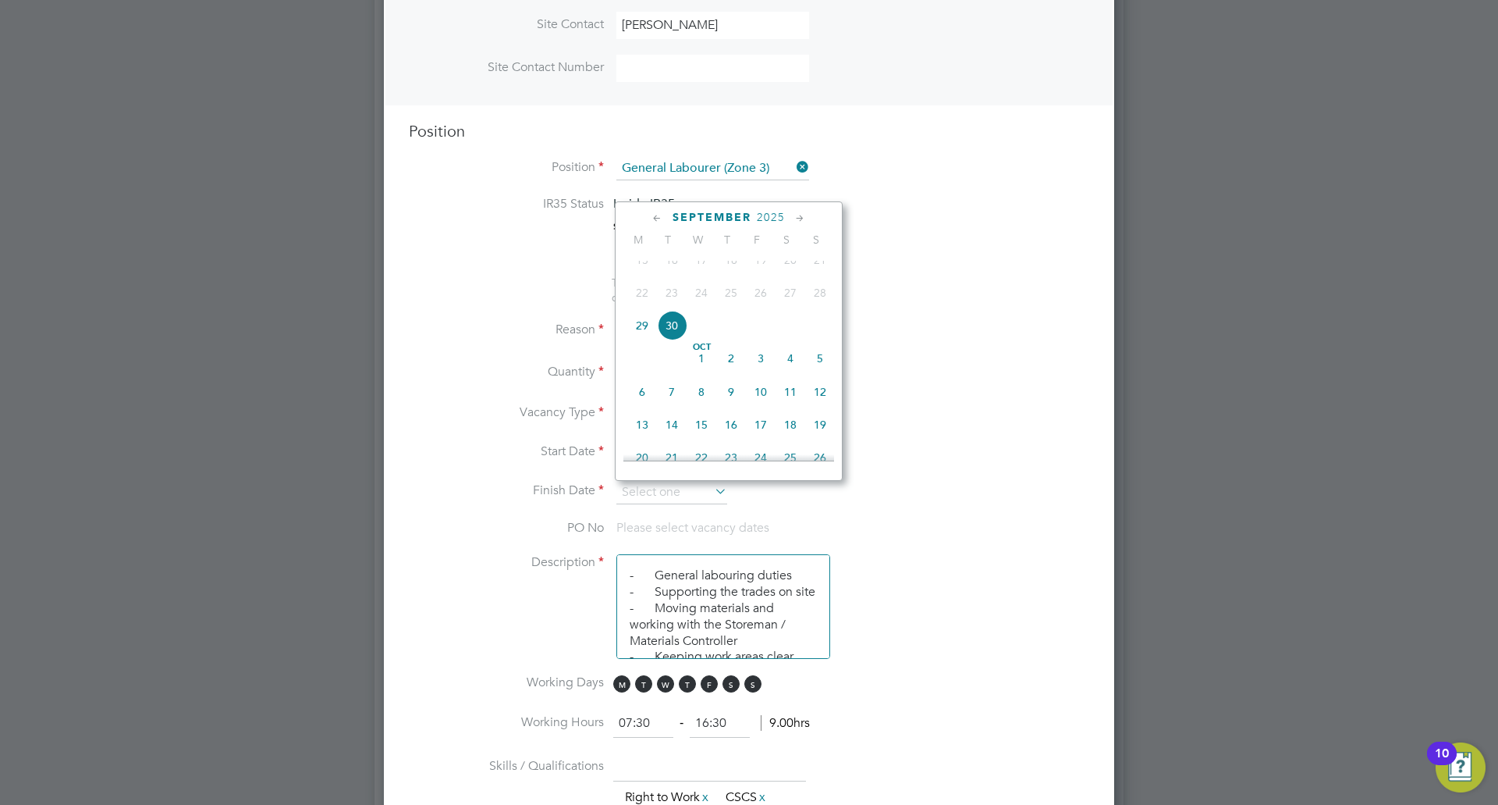
click at [762, 373] on span "3" at bounding box center [761, 358] width 30 height 30
type input "[DATE]"
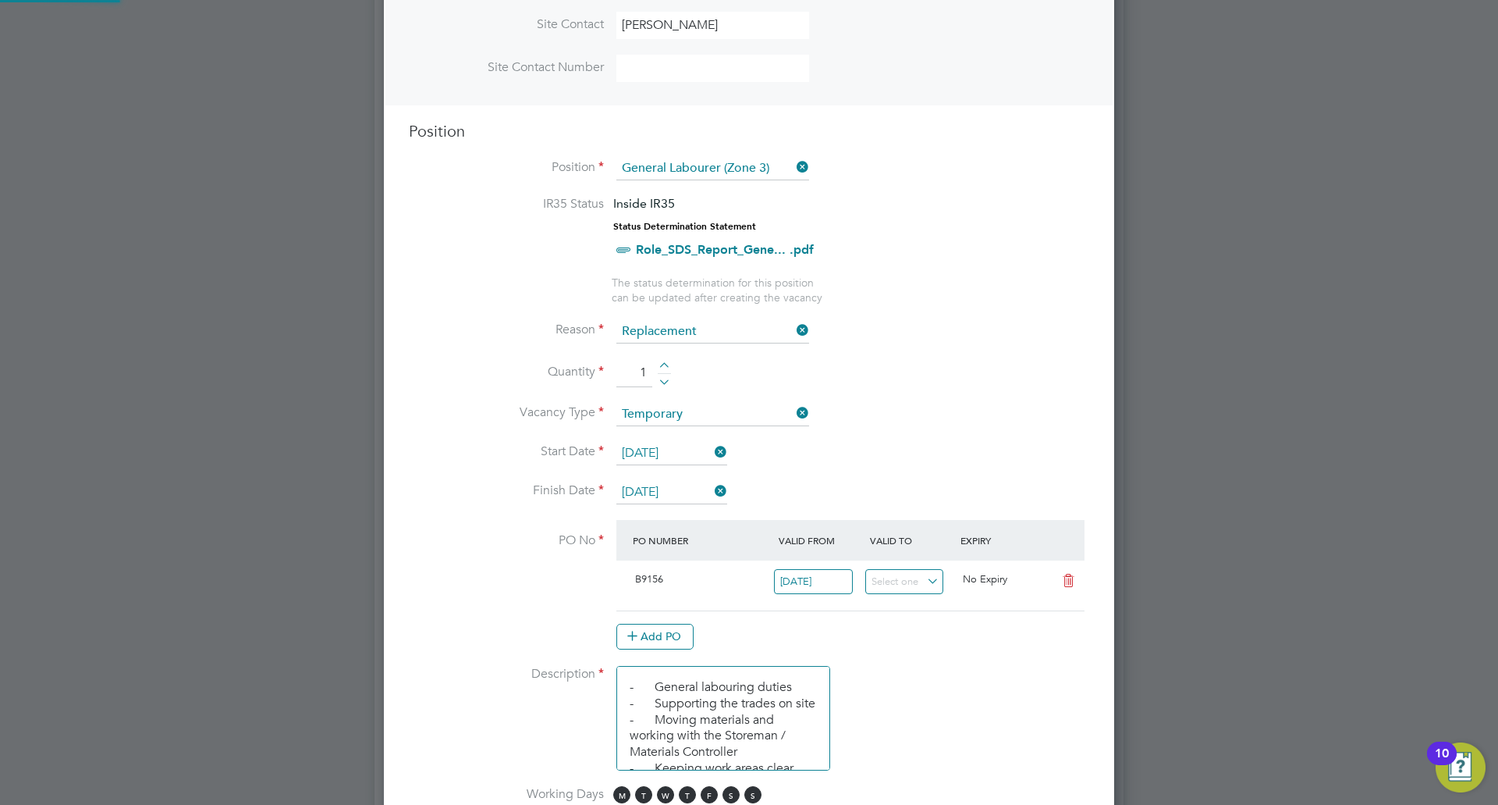
scroll to position [27, 147]
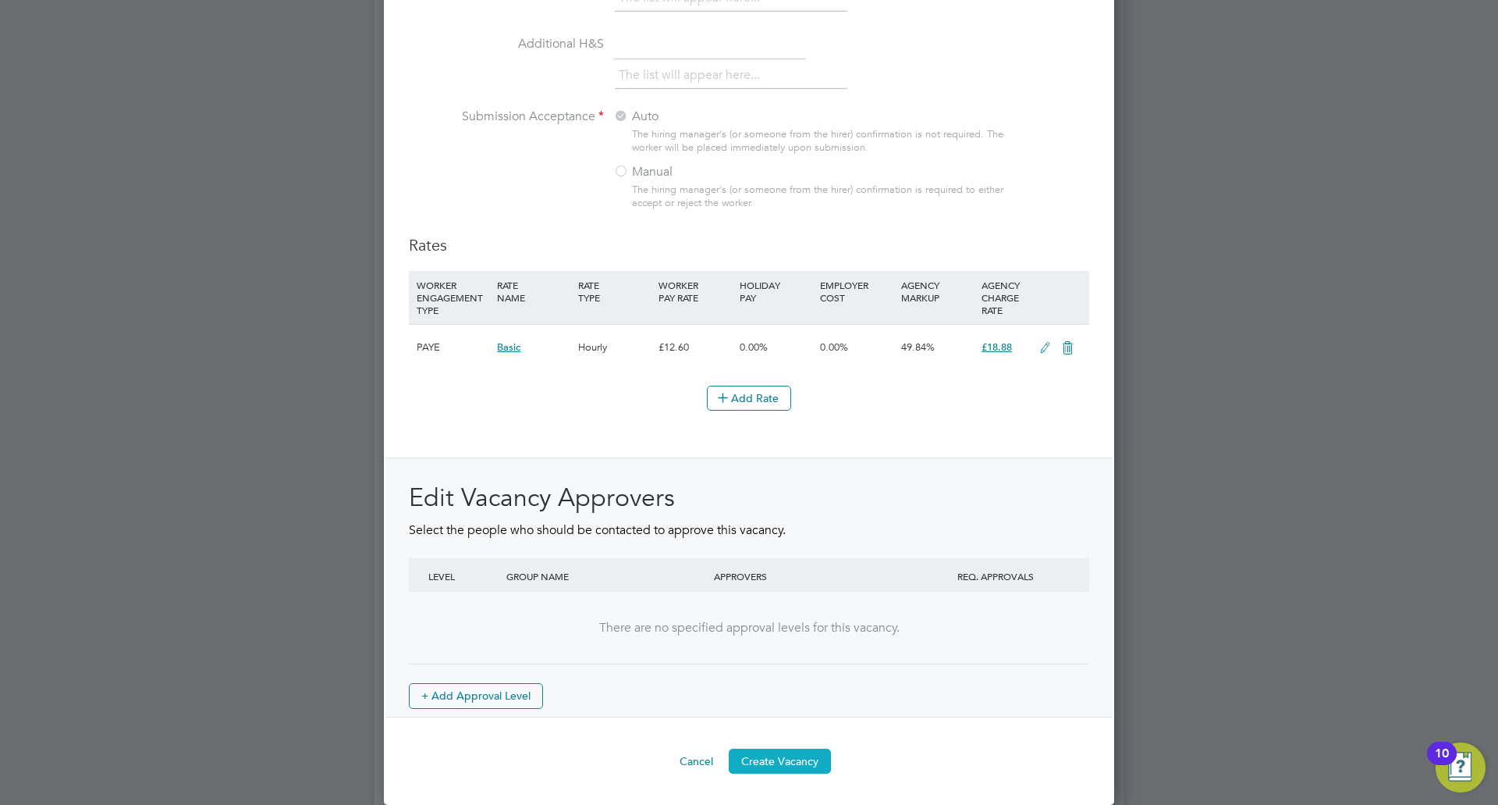
click at [783, 760] on button "Create Vacancy" at bounding box center [780, 760] width 102 height 25
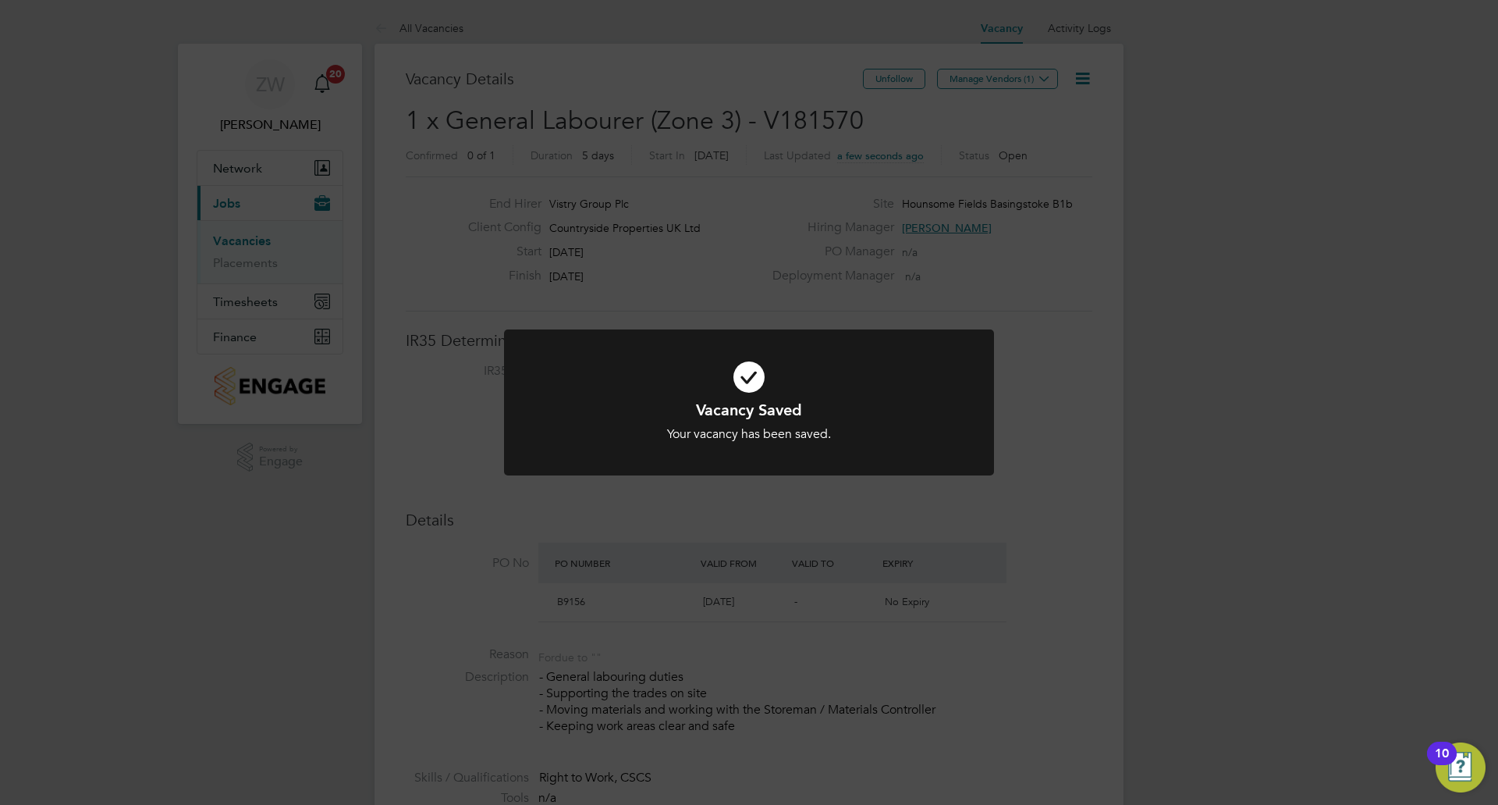
click at [1004, 80] on div "Vacancy Saved Your vacancy has been saved. Cancel Okay" at bounding box center [749, 402] width 1498 height 805
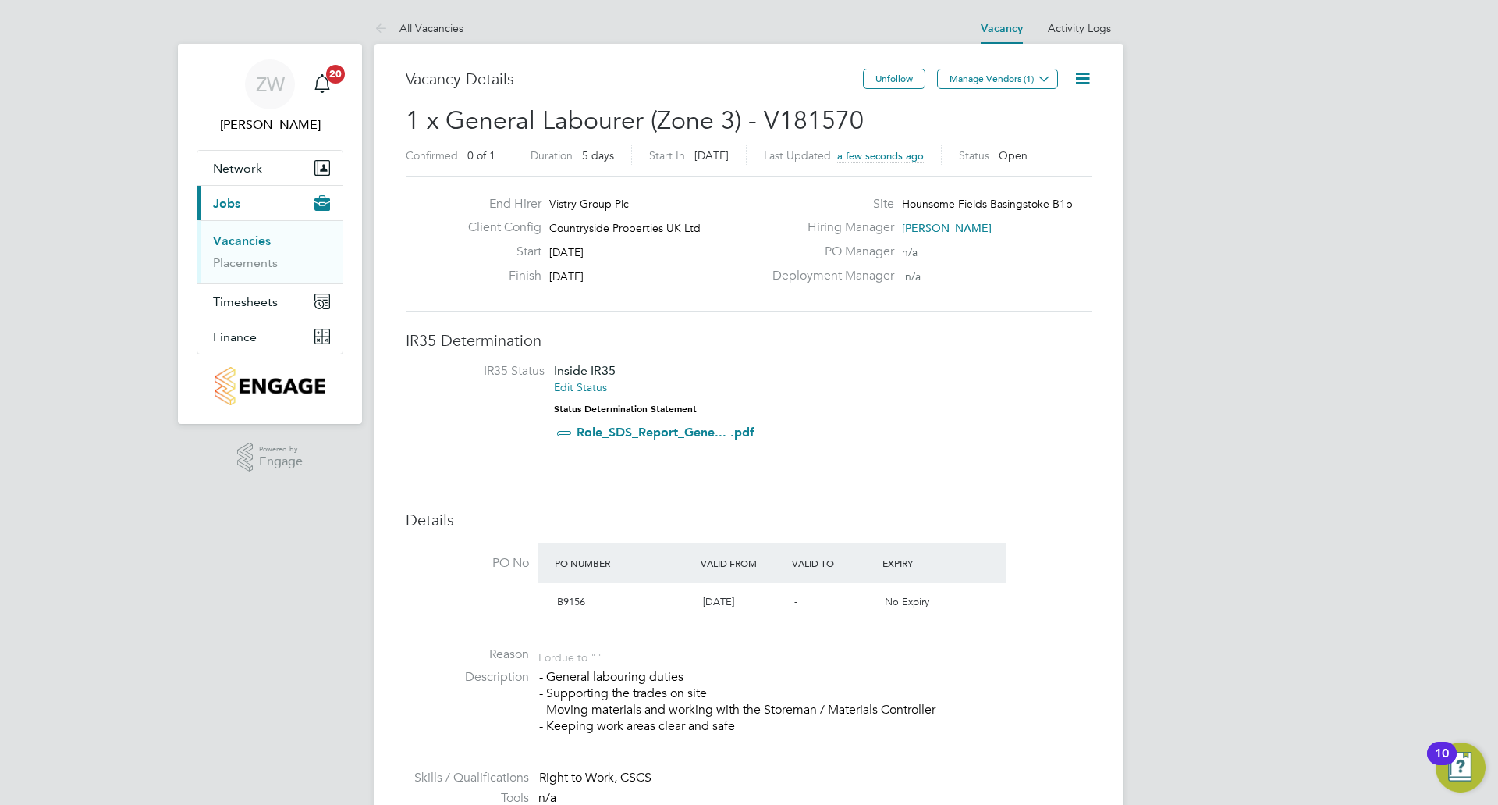
click at [1004, 80] on button "Manage Vendors (1)" at bounding box center [997, 79] width 121 height 20
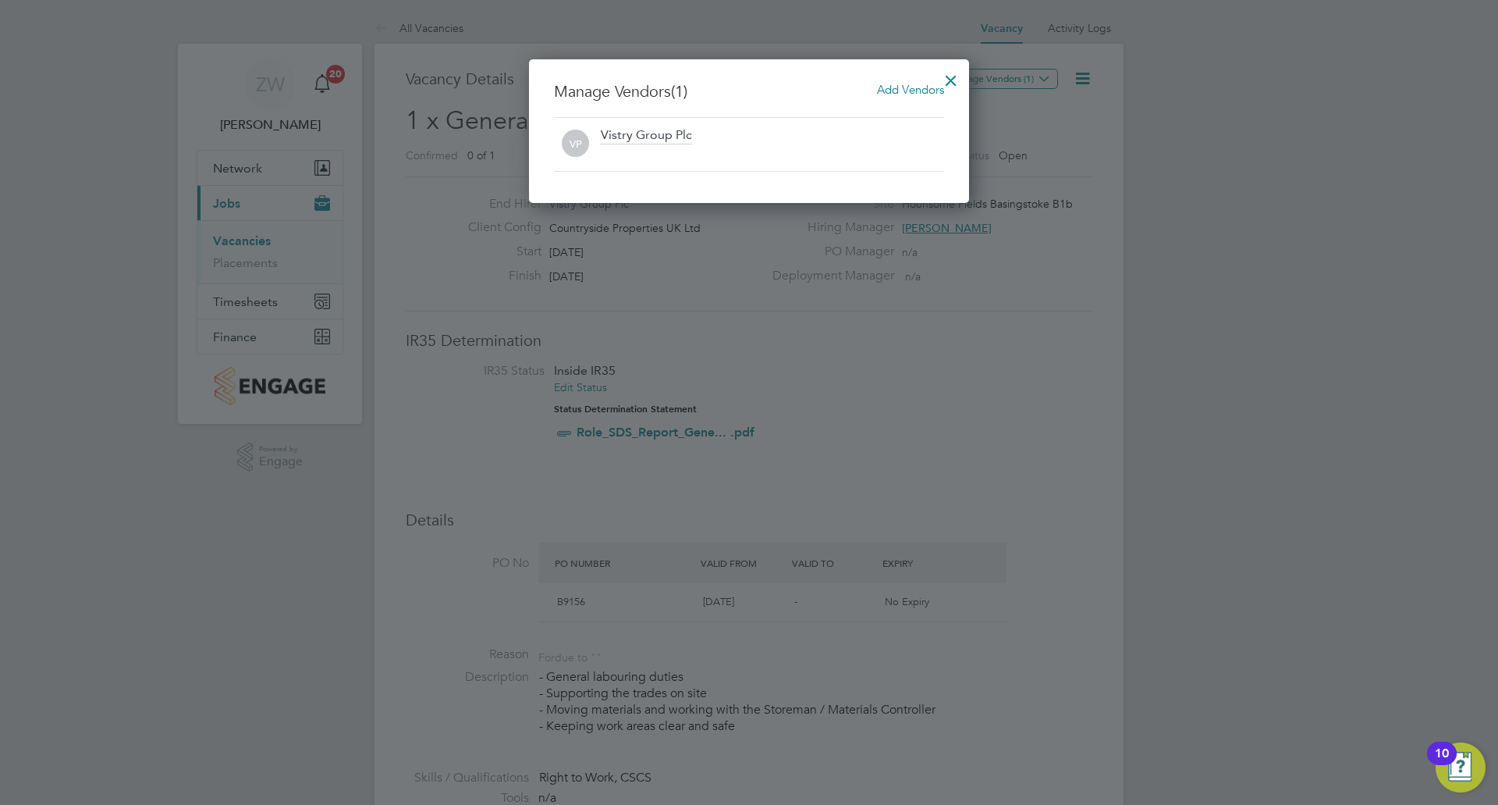
click at [904, 95] on span "Add Vendors" at bounding box center [910, 89] width 67 height 15
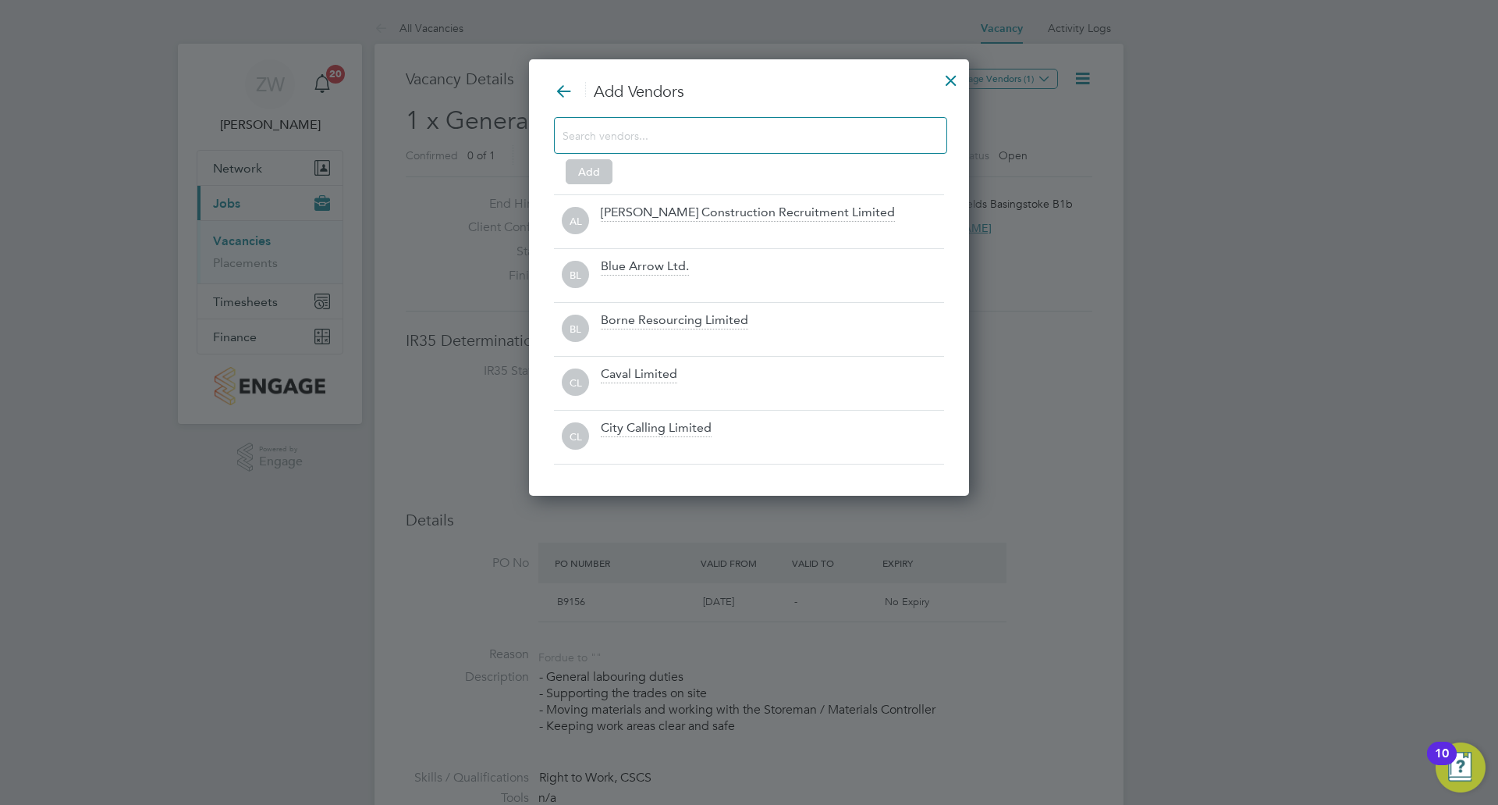
click at [860, 143] on input at bounding box center [738, 135] width 351 height 20
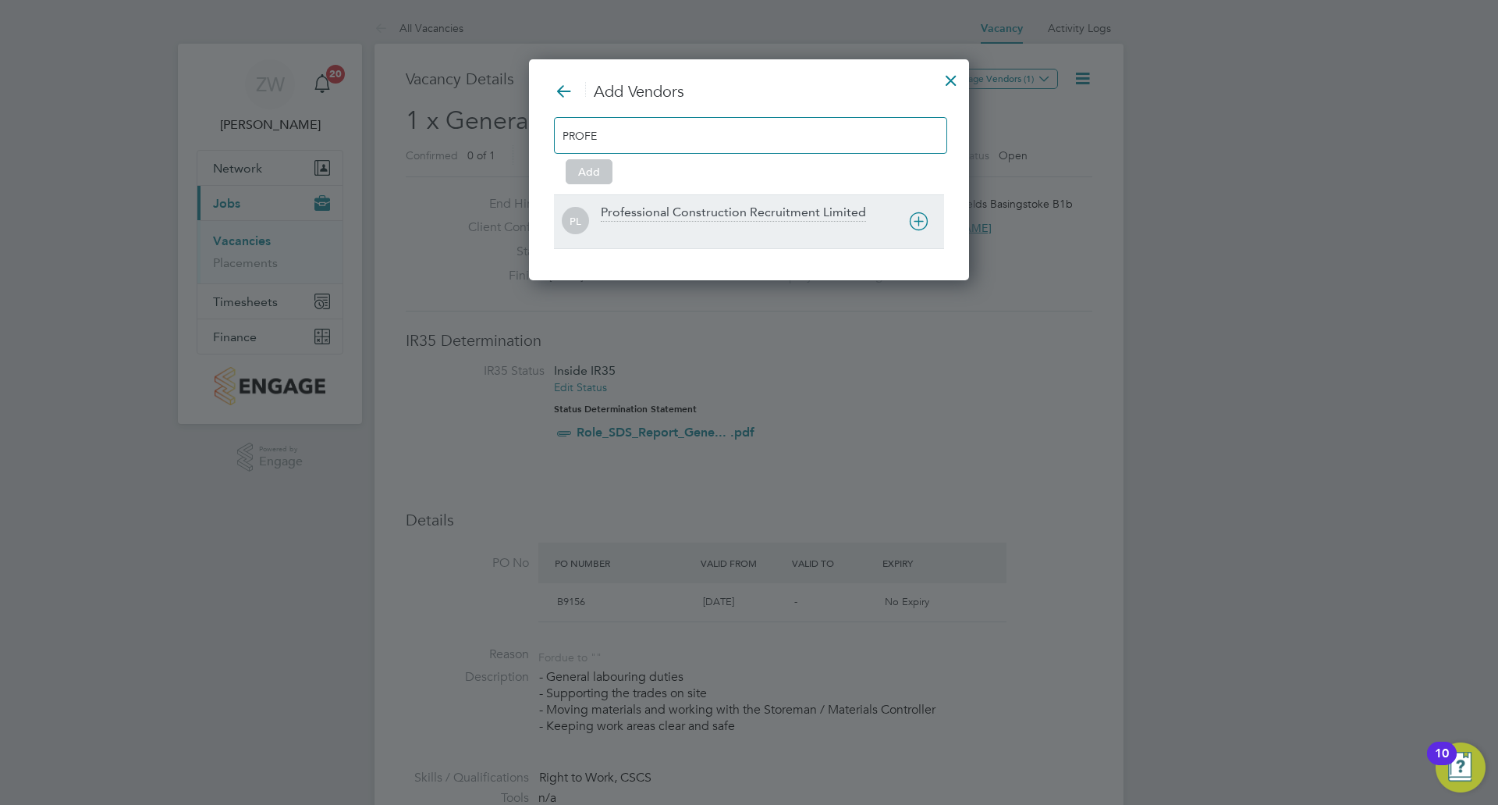
type input "PROFE"
click at [787, 196] on div "PL Professional Construction Recruitment Limited" at bounding box center [749, 221] width 390 height 54
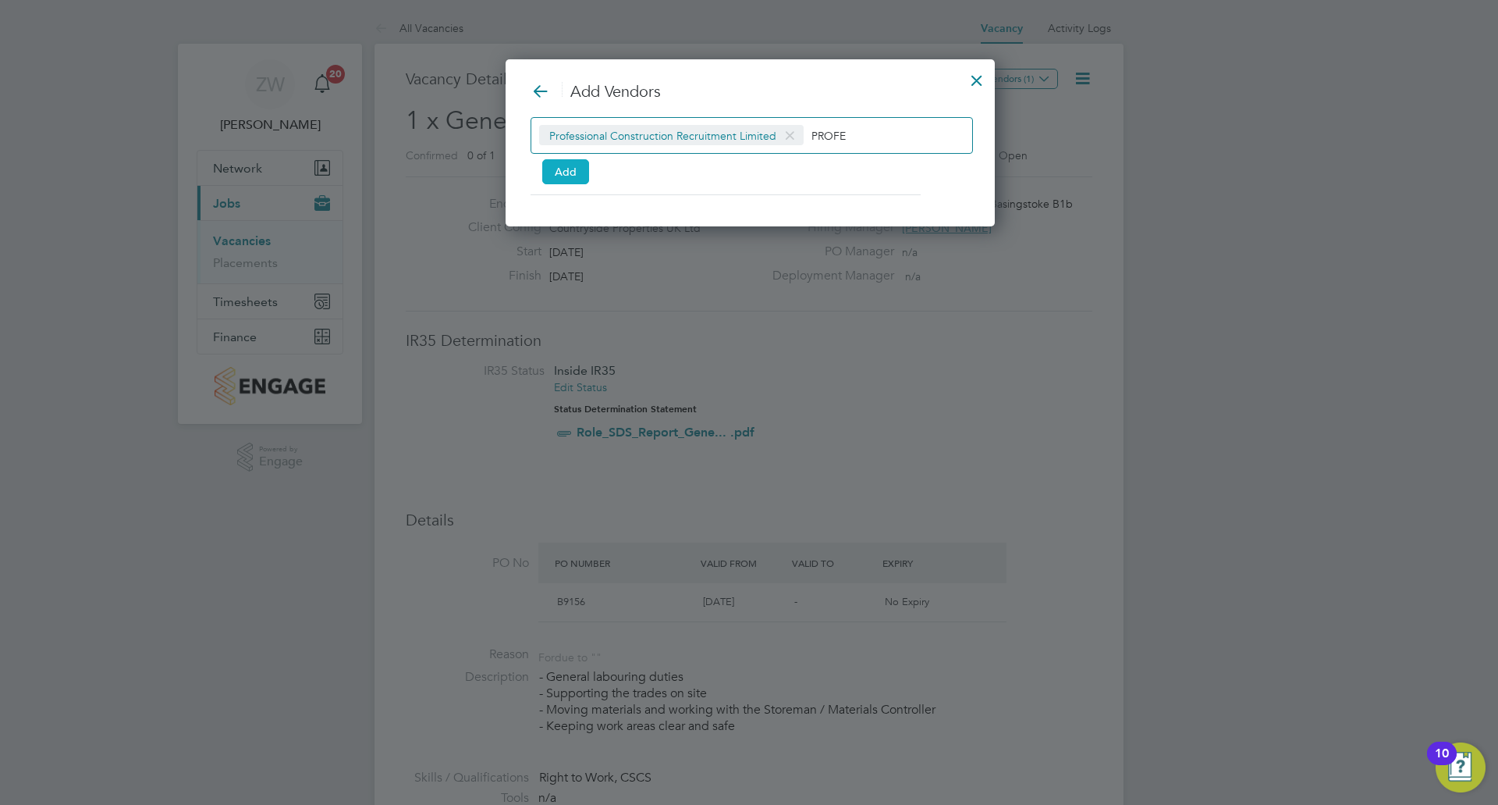
click at [574, 166] on button "Add" at bounding box center [565, 171] width 47 height 25
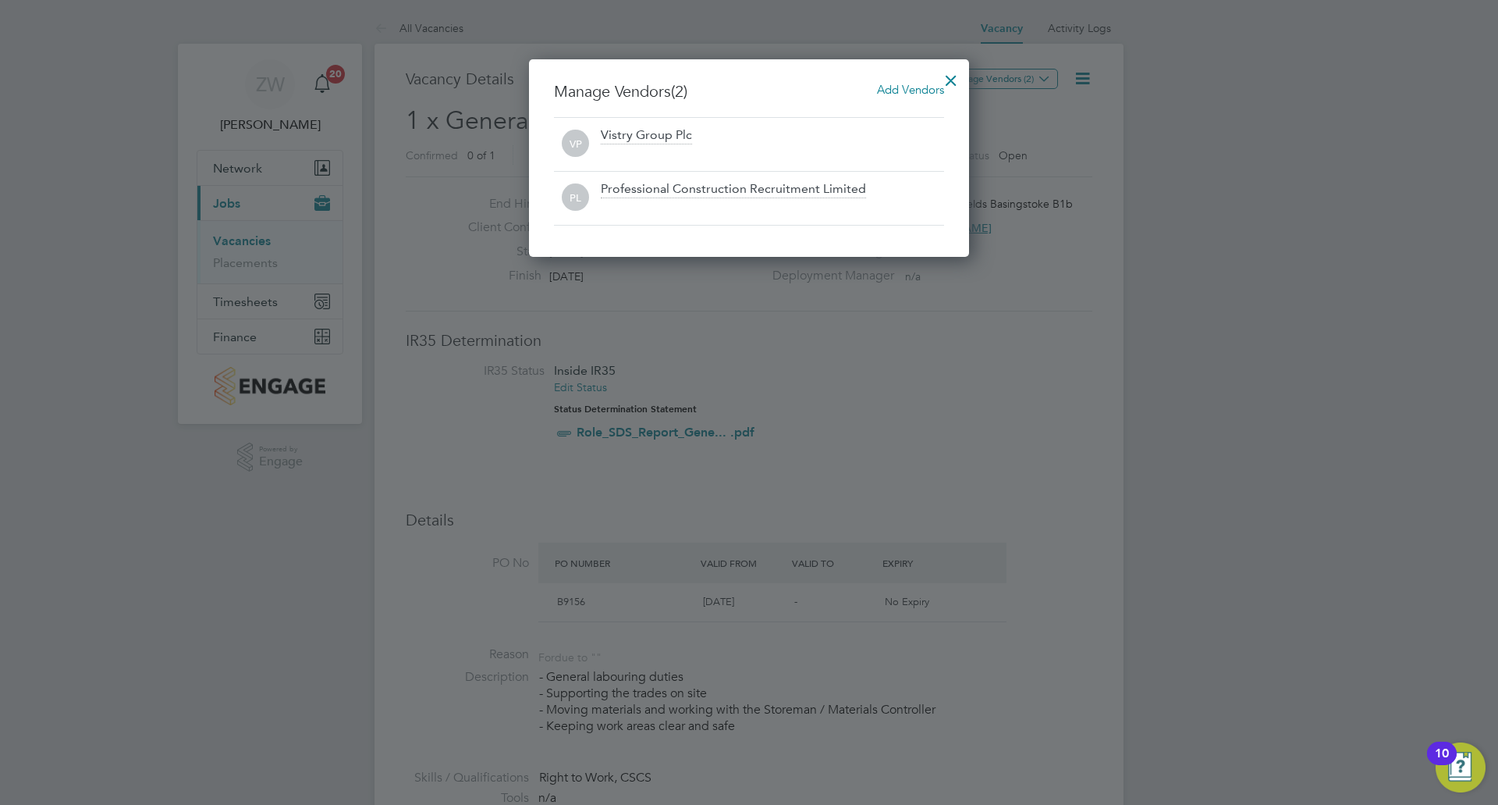
click at [951, 75] on div at bounding box center [951, 76] width 28 height 28
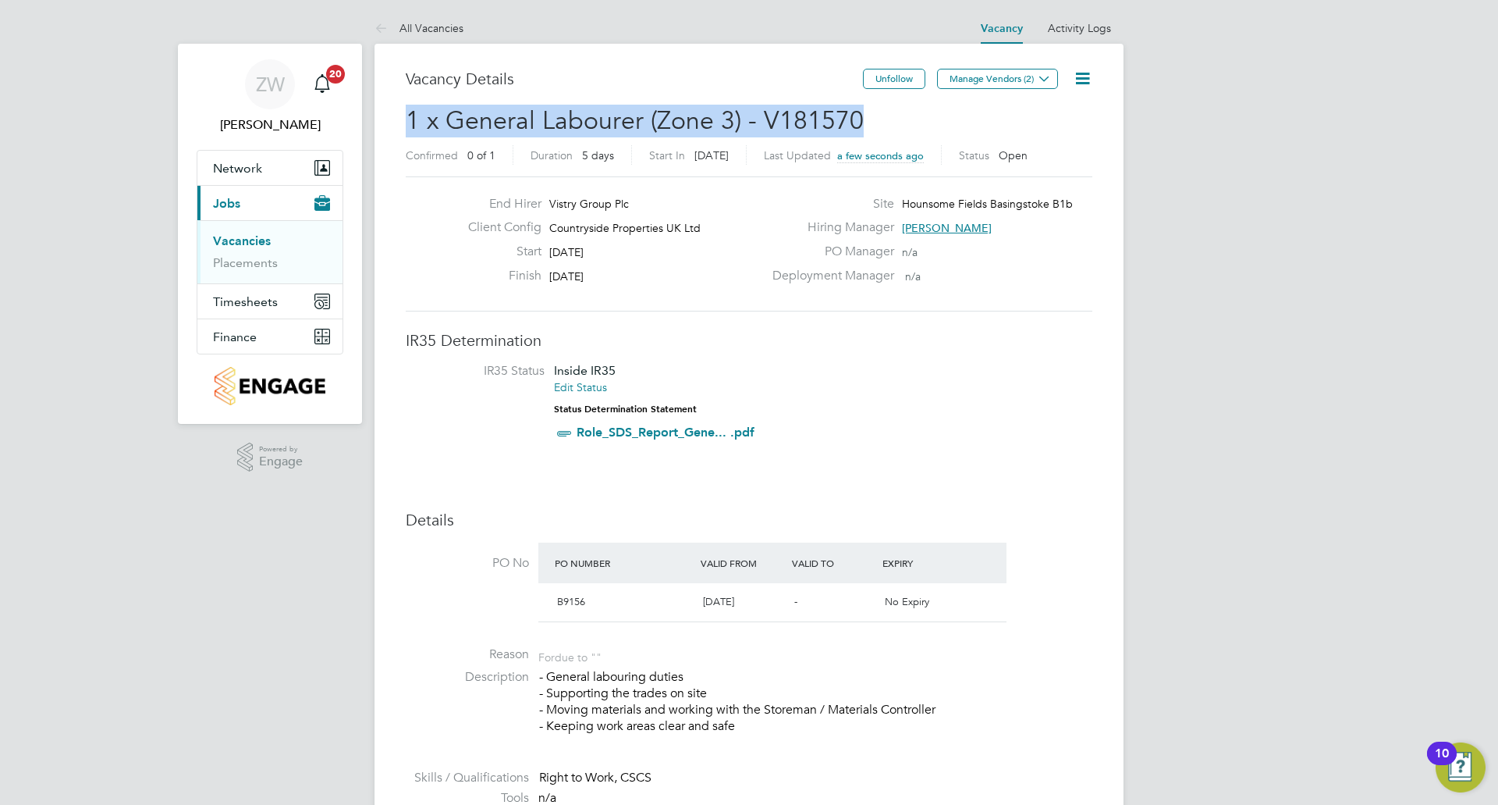
drag, startPoint x: 878, startPoint y: 120, endPoint x: 399, endPoint y: 113, distance: 479.2
copy span "1 x General Labourer (Zone 3) - V181570"
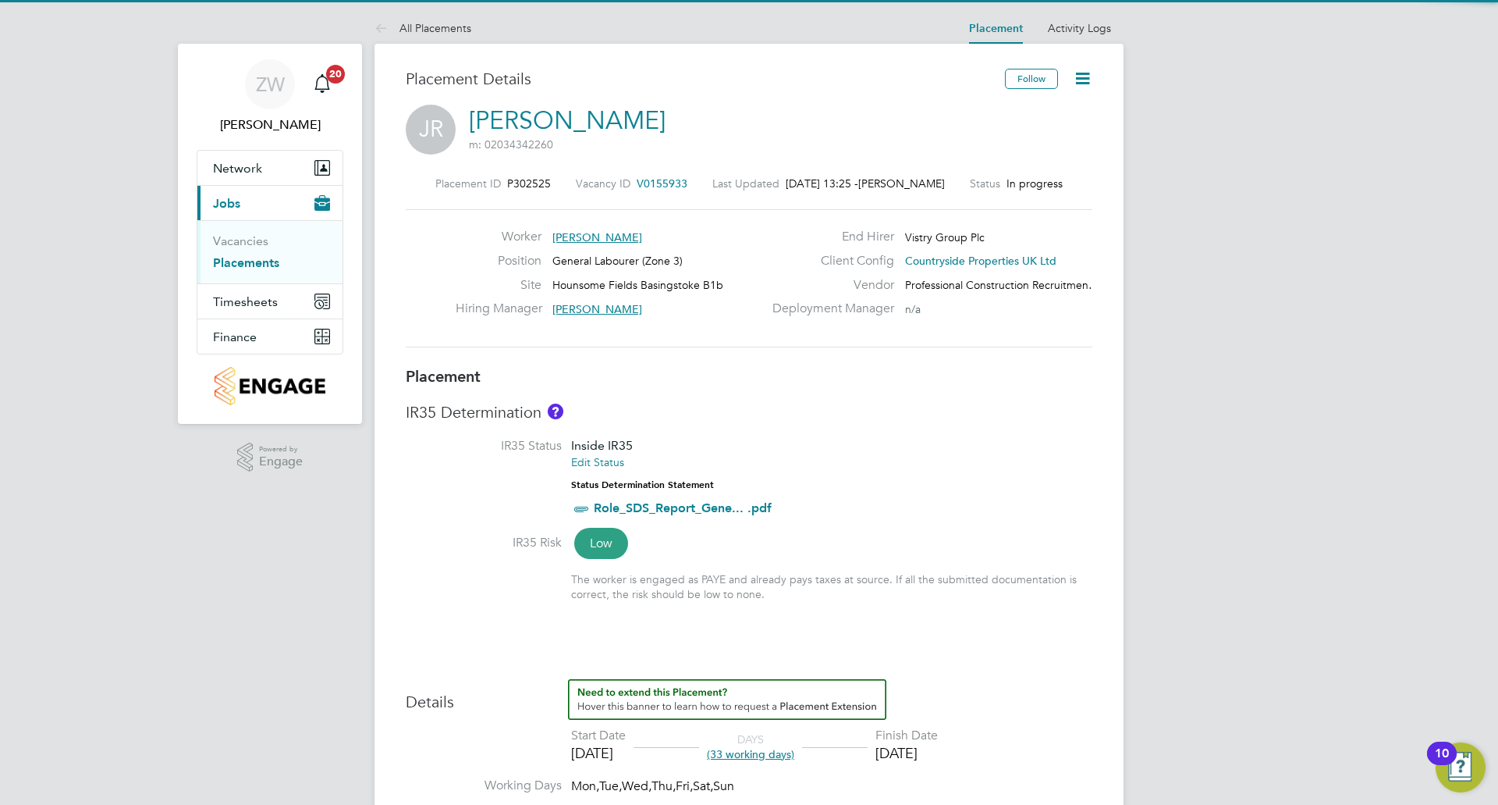
click at [1089, 74] on icon at bounding box center [1083, 79] width 20 height 20
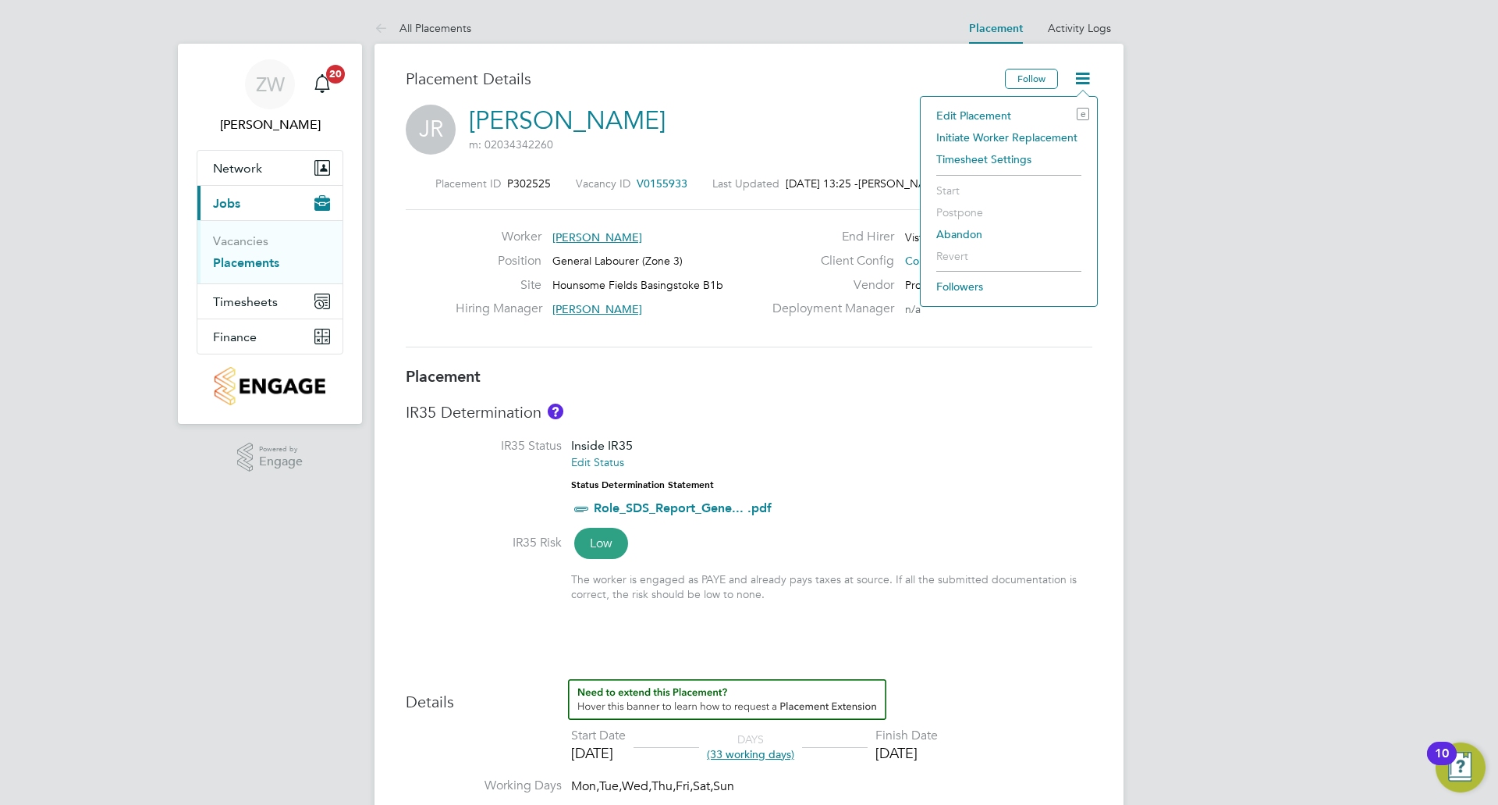
click at [985, 107] on li "Edit Placement e" at bounding box center [1009, 116] width 161 height 22
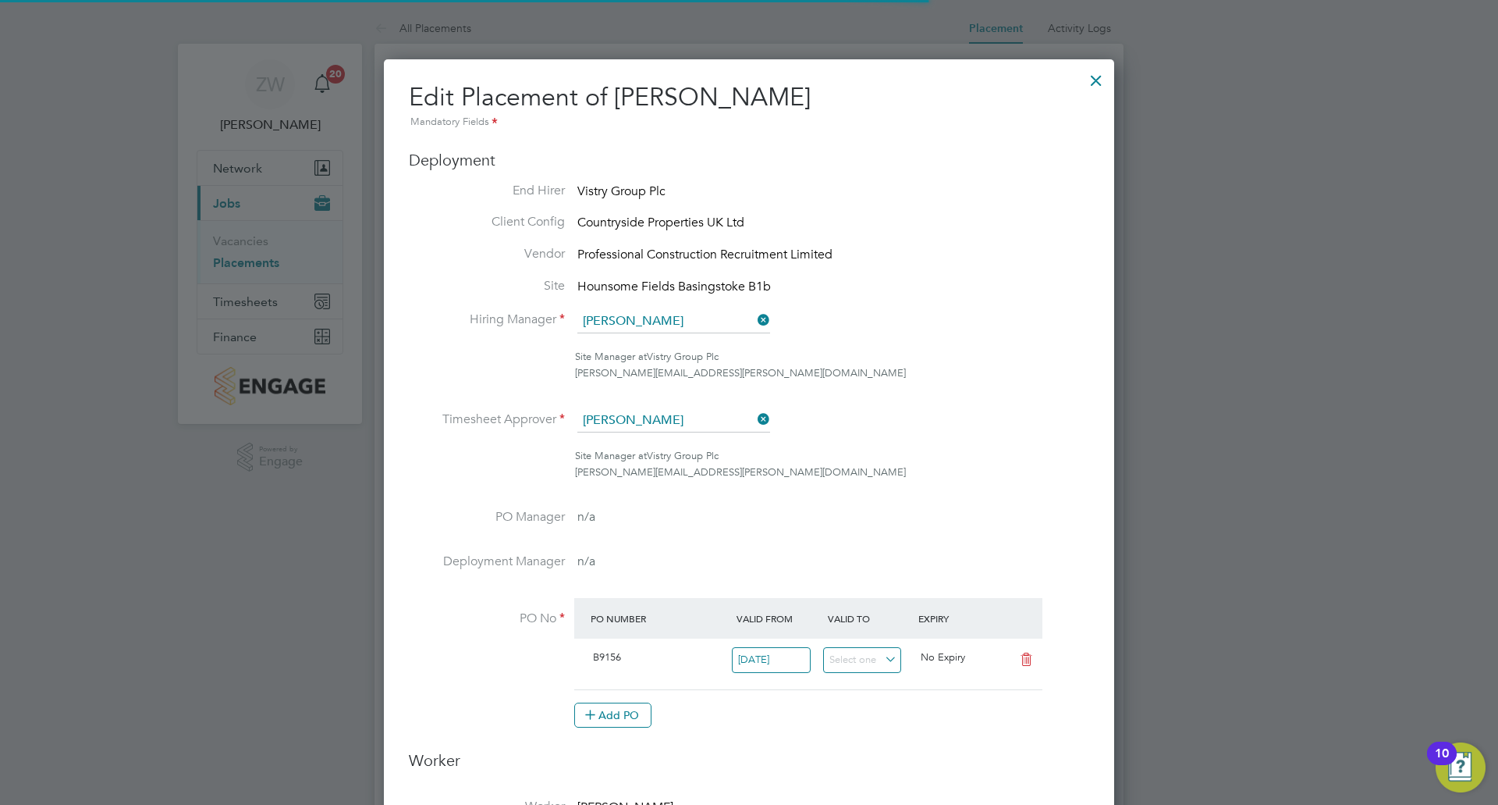
scroll to position [8, 8]
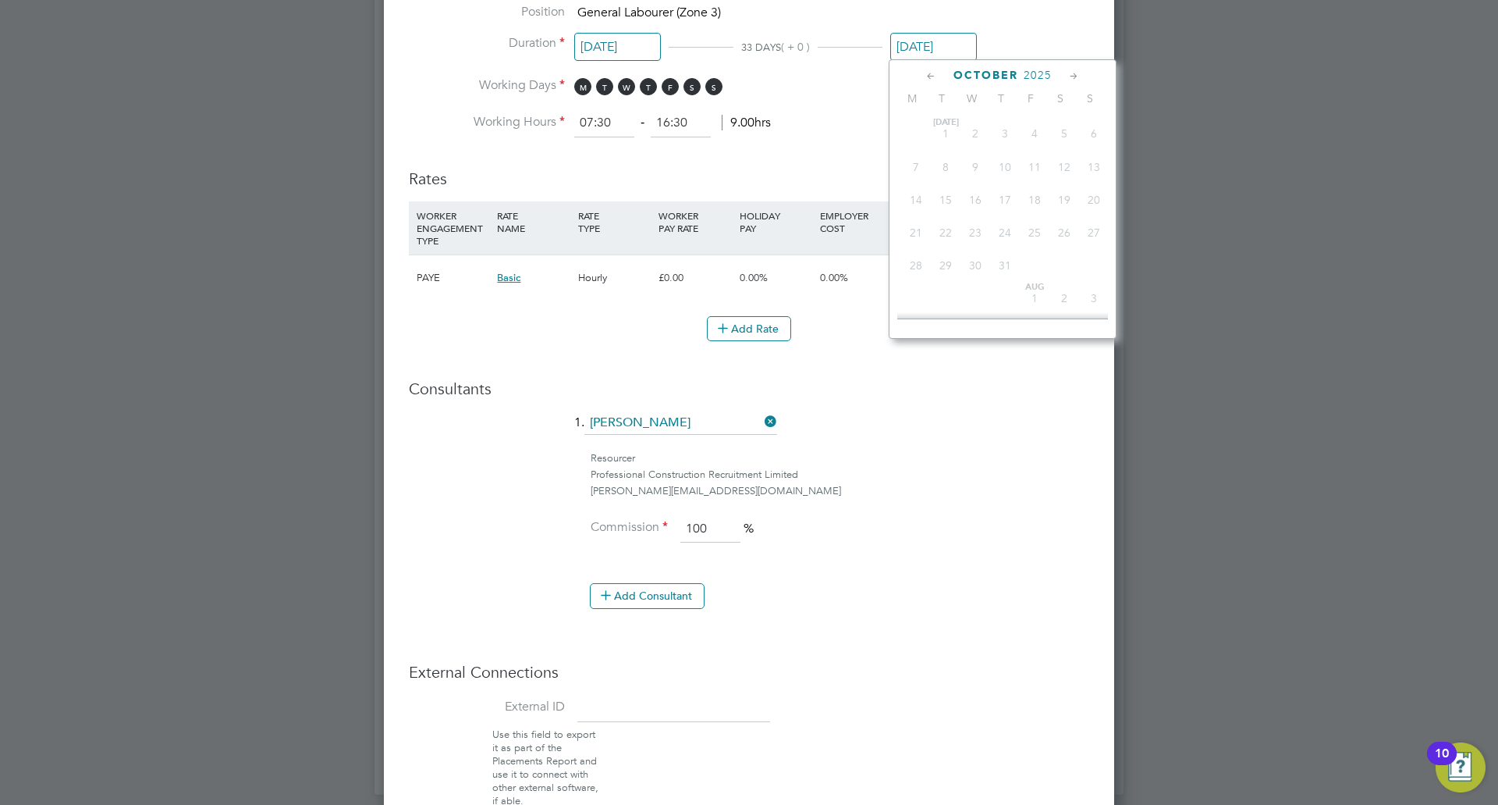
click at [935, 45] on input "[DATE]" at bounding box center [933, 47] width 87 height 29
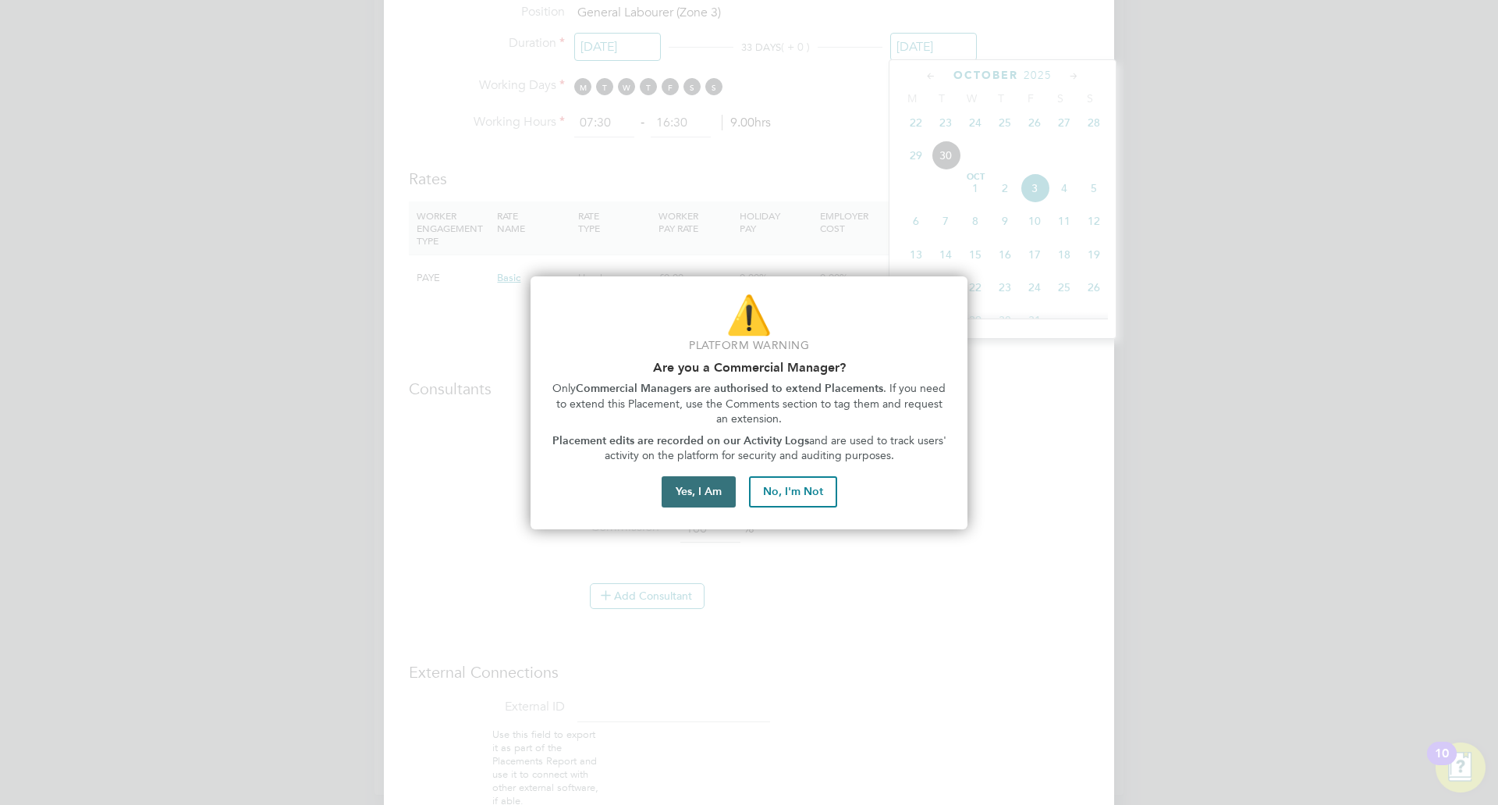
click at [700, 496] on button "Yes, I Am" at bounding box center [699, 491] width 74 height 31
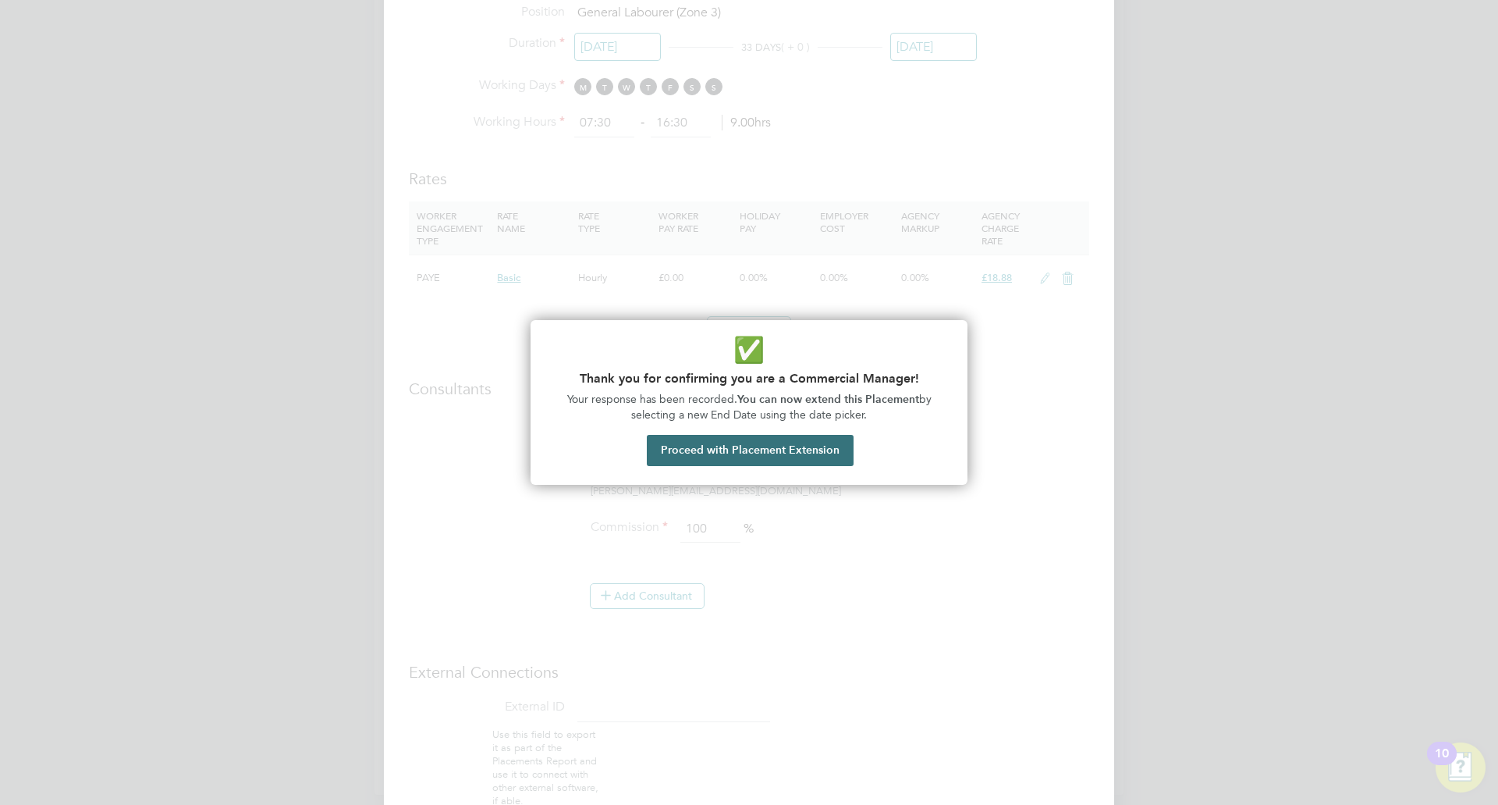
click at [776, 449] on button "Proceed with Placement Extension" at bounding box center [750, 450] width 207 height 31
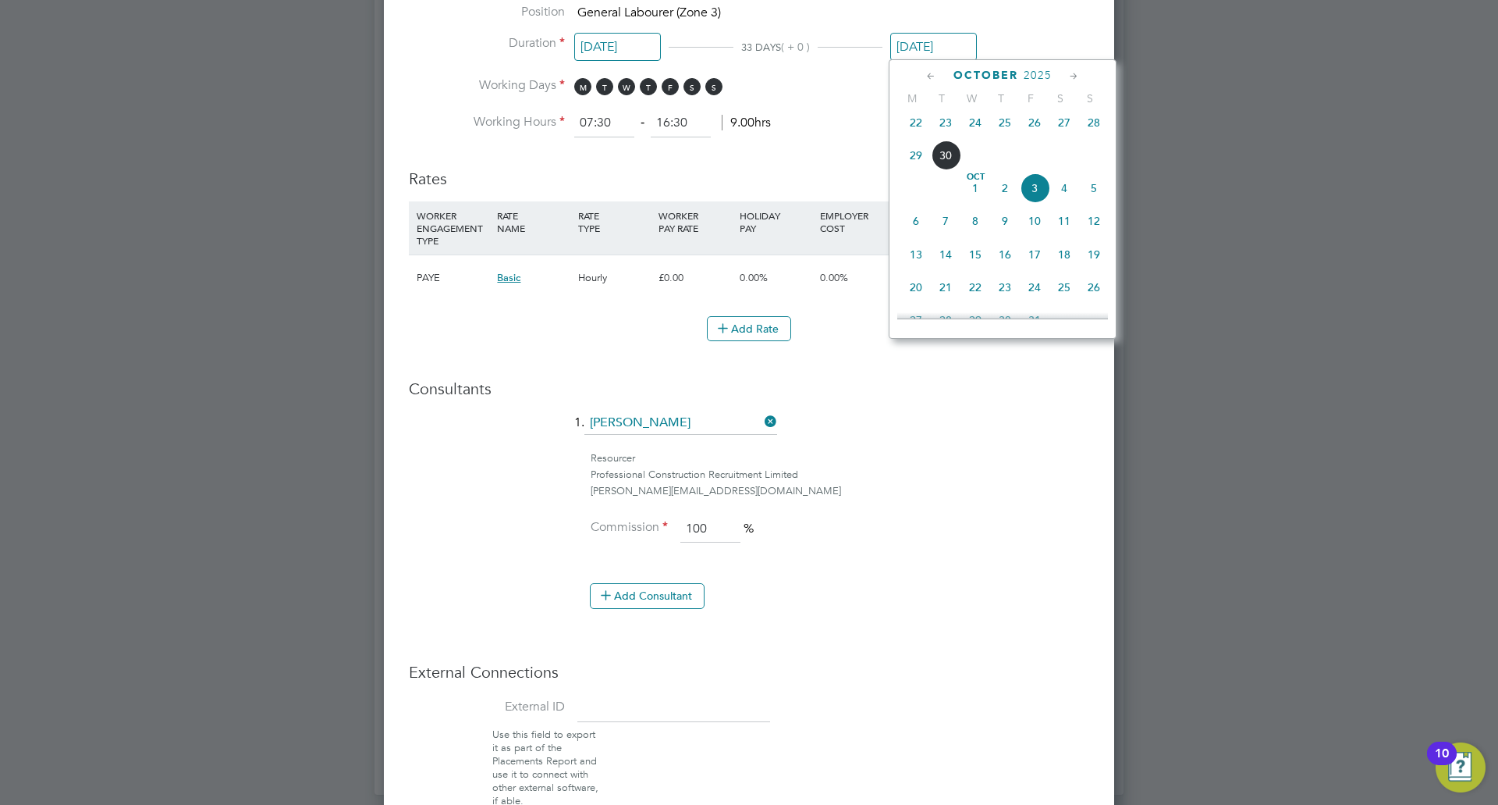
click at [1038, 130] on span "26" at bounding box center [1035, 123] width 30 height 30
type input "[DATE]"
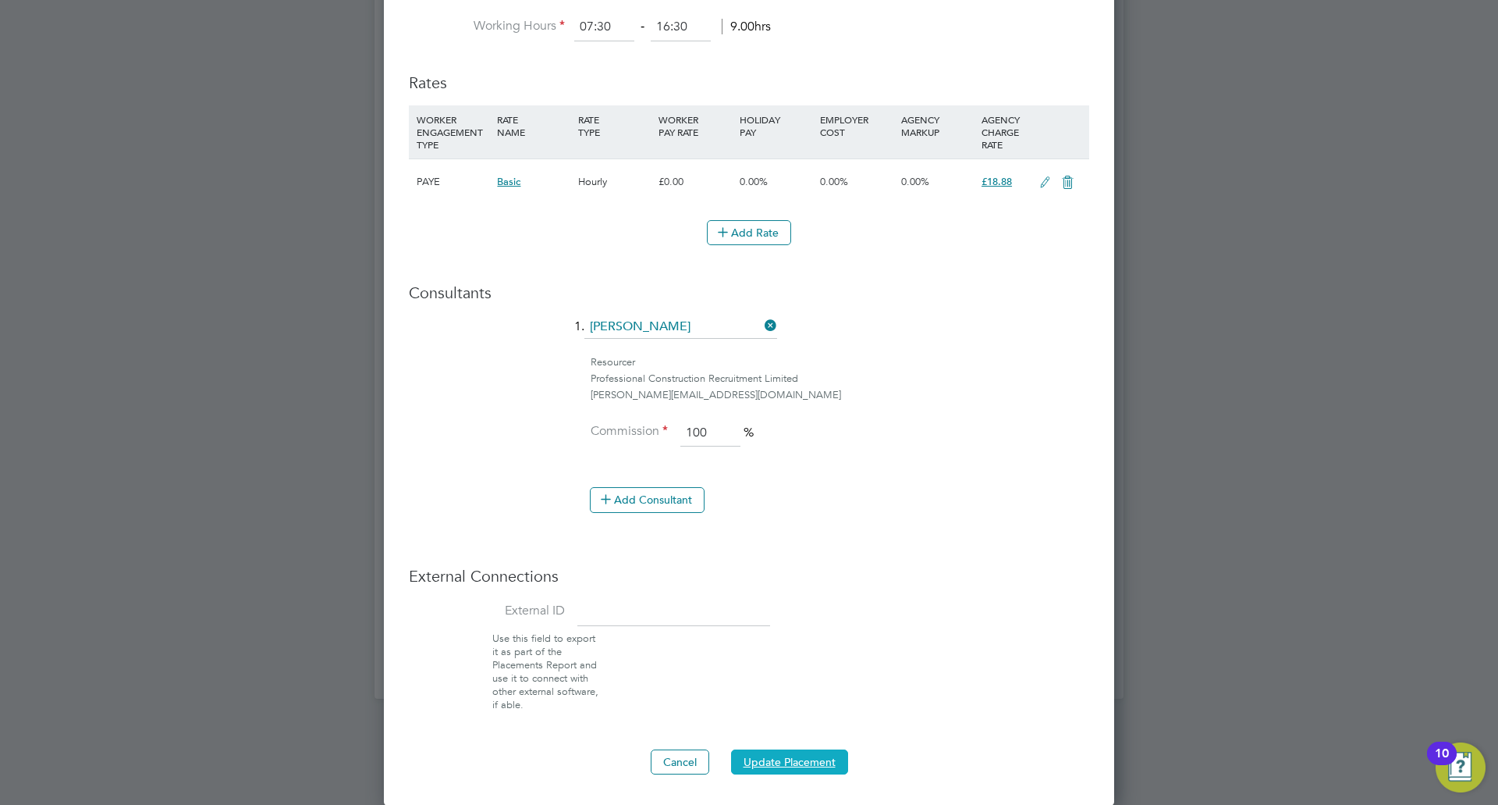
click at [801, 771] on button "Update Placement" at bounding box center [789, 761] width 117 height 25
